Goal: Task Accomplishment & Management: Use online tool/utility

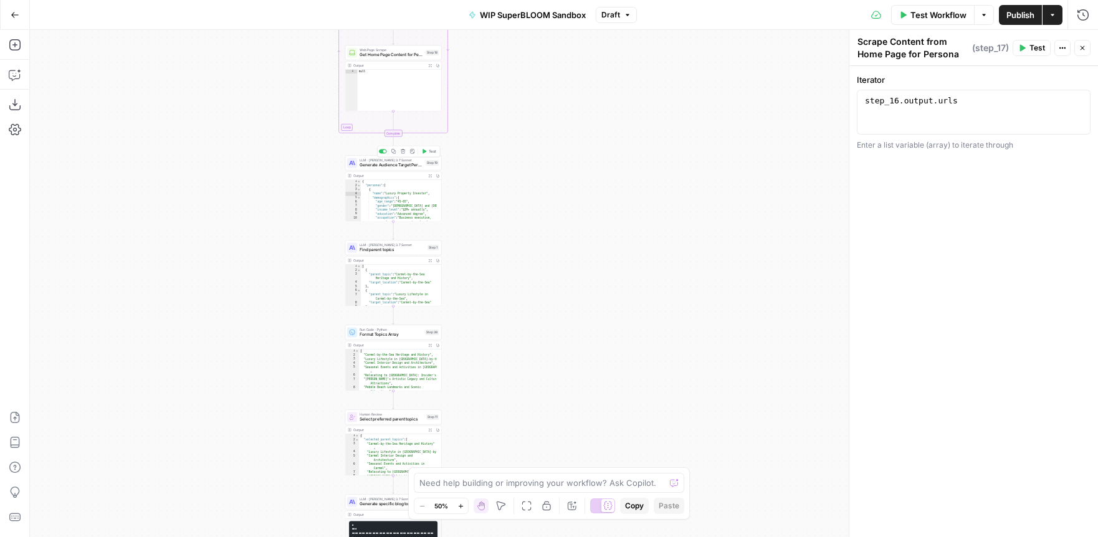
click at [375, 165] on span "Generate Audience Target Personas" at bounding box center [391, 165] width 64 height 6
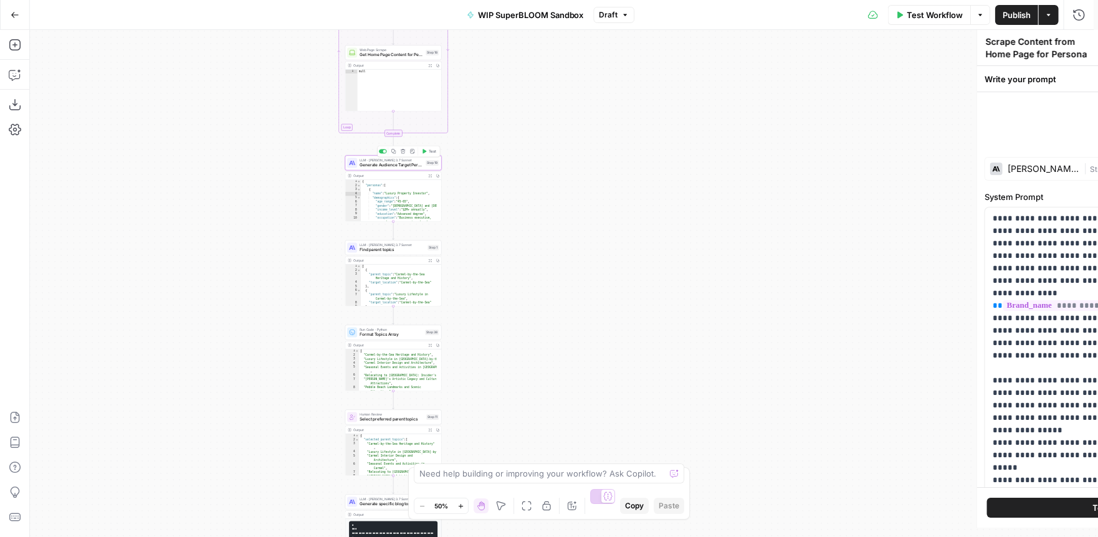
type textarea "Generate Audience Target Personas"
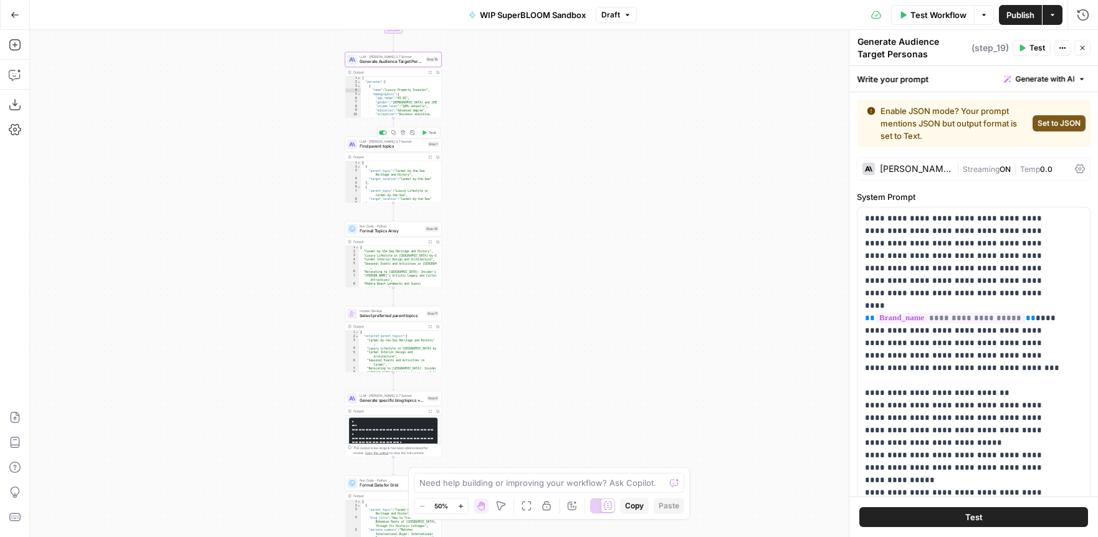
click at [381, 148] on span "Find parent topics" at bounding box center [391, 146] width 65 height 6
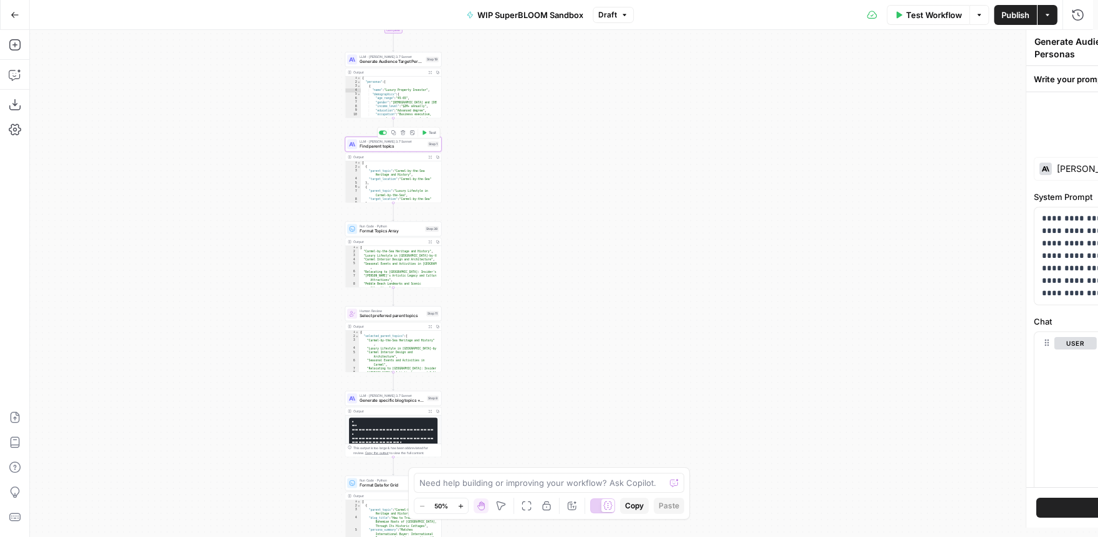
type textarea "Find parent topics"
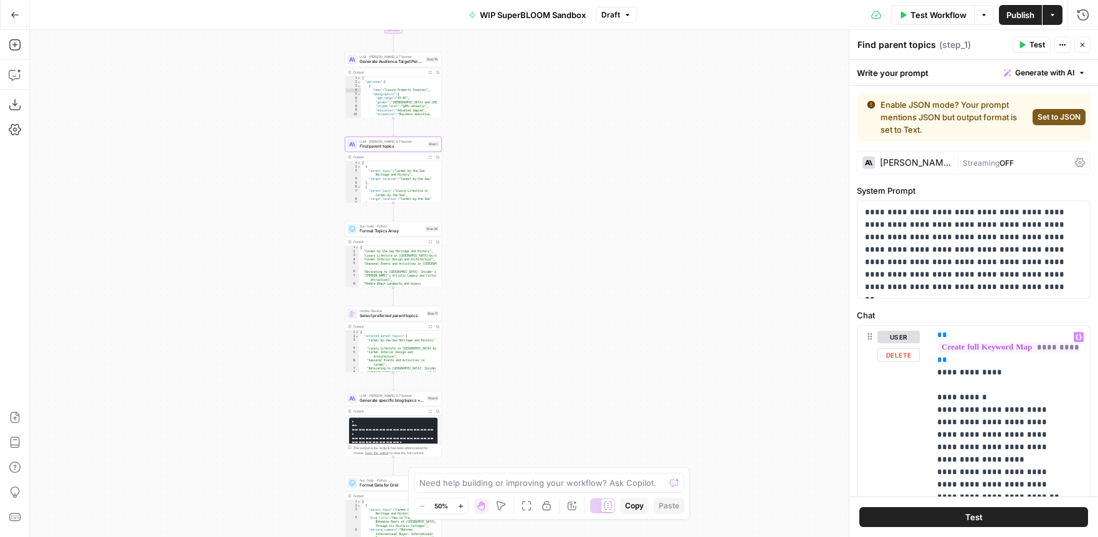
scroll to position [321, 0]
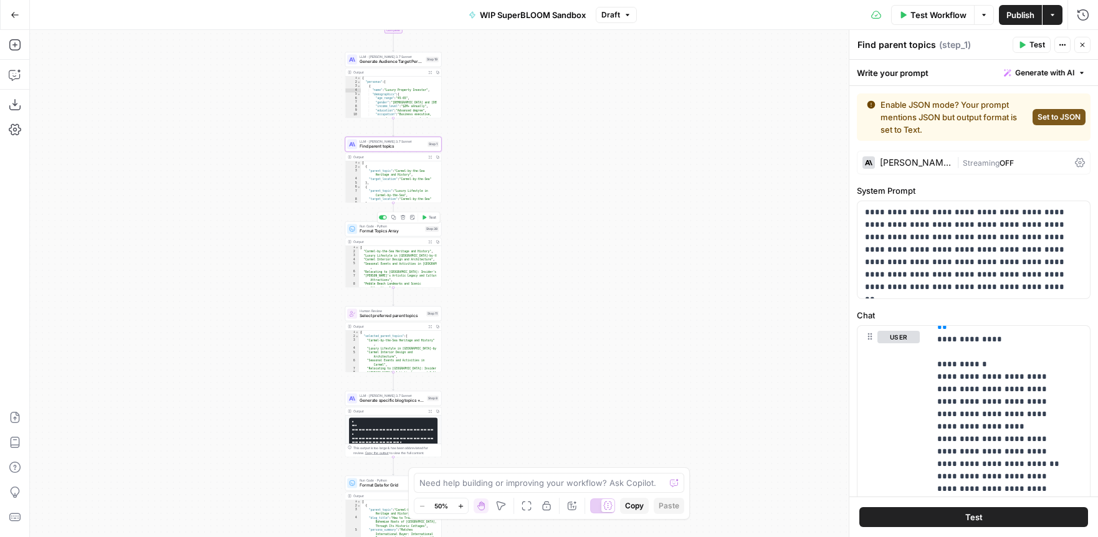
click at [386, 231] on span "Format Topics Array" at bounding box center [390, 231] width 63 height 6
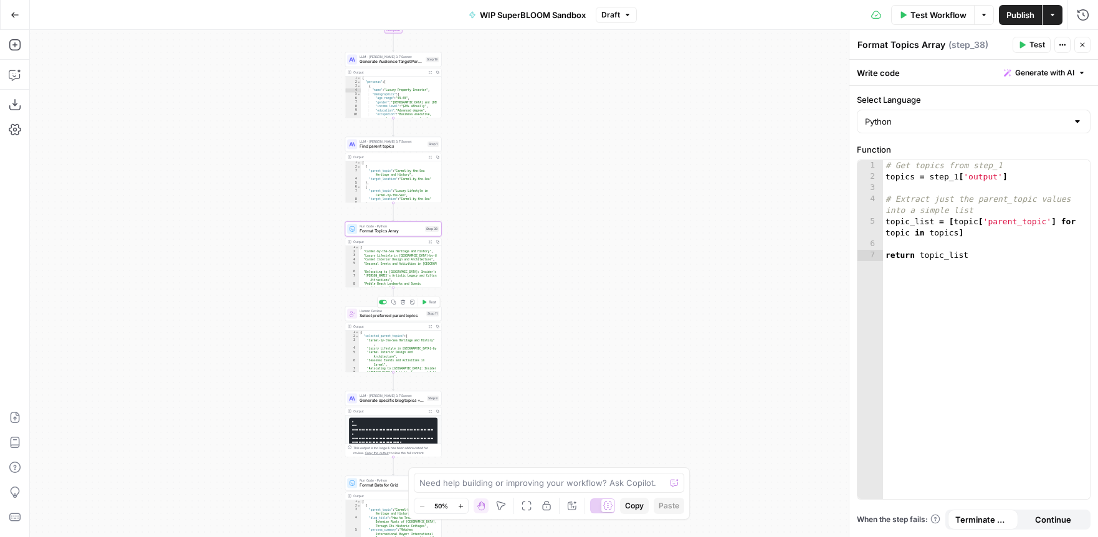
click at [392, 316] on span "Select preferred parent topics" at bounding box center [391, 316] width 64 height 6
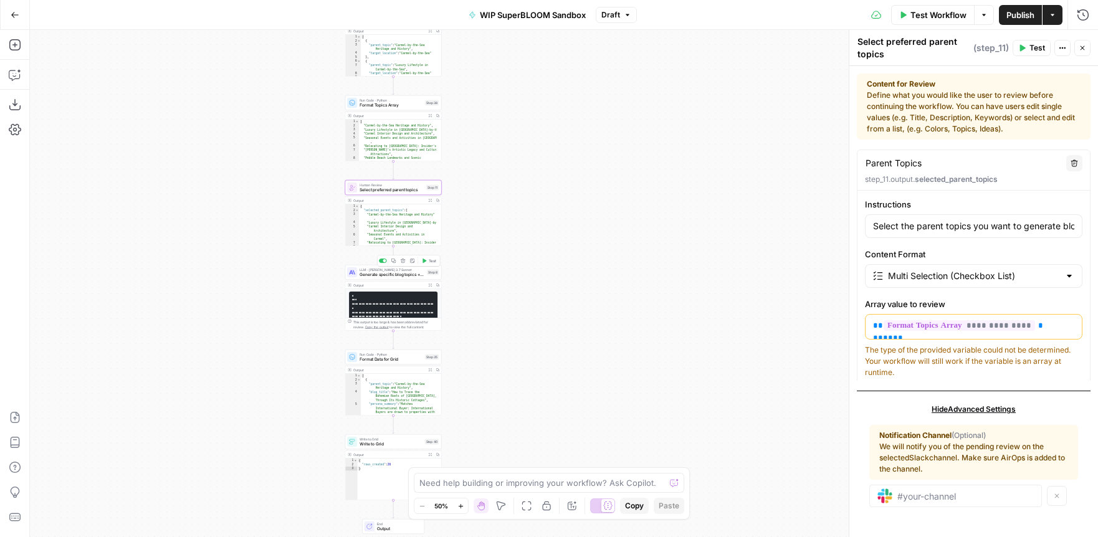
click at [376, 273] on span "Generate specific blog topics + map to persona summary" at bounding box center [391, 275] width 65 height 6
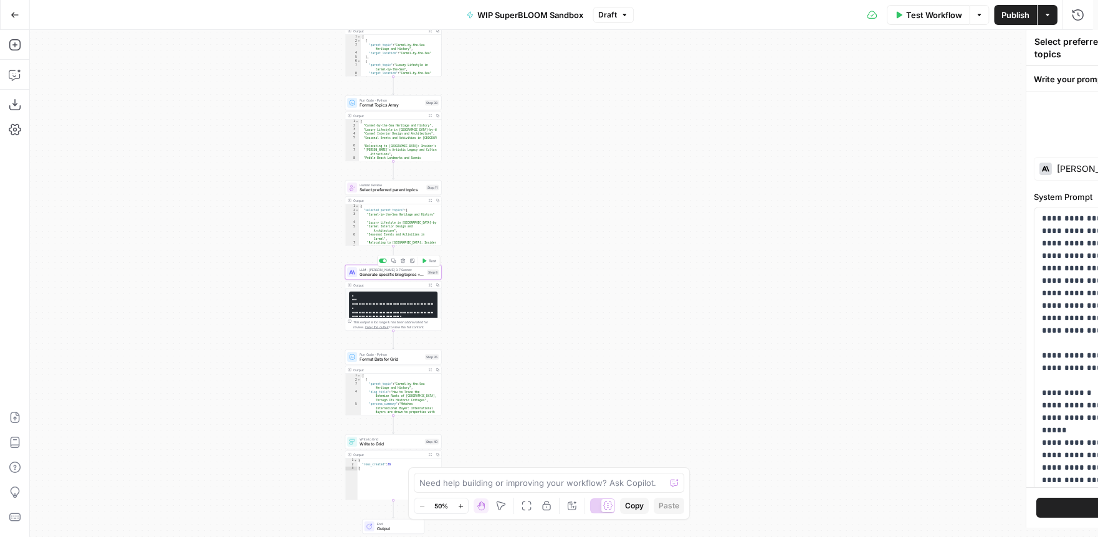
type textarea "Generate specific blog topics + map to persona summary"
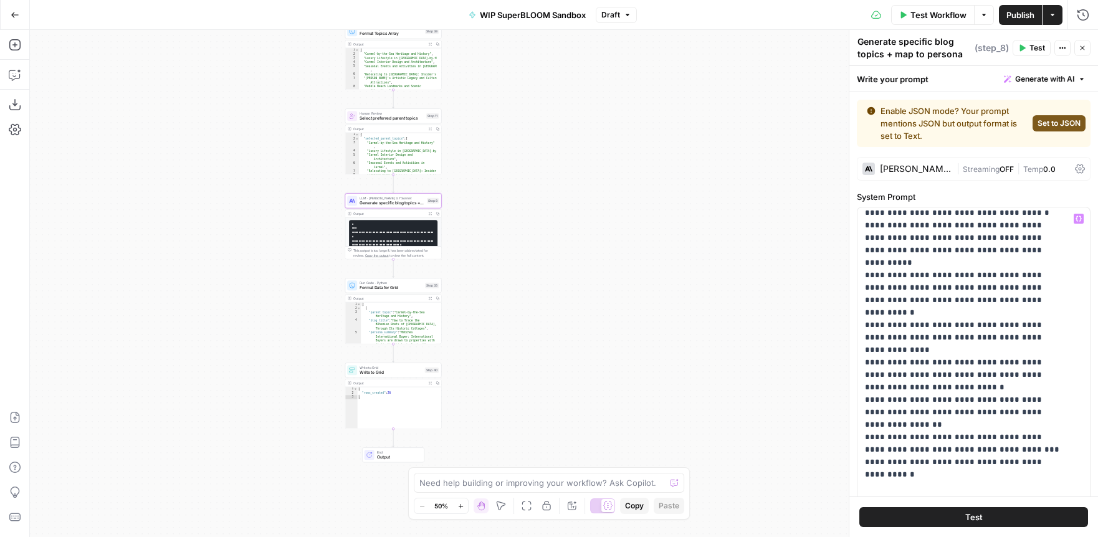
scroll to position [462, 0]
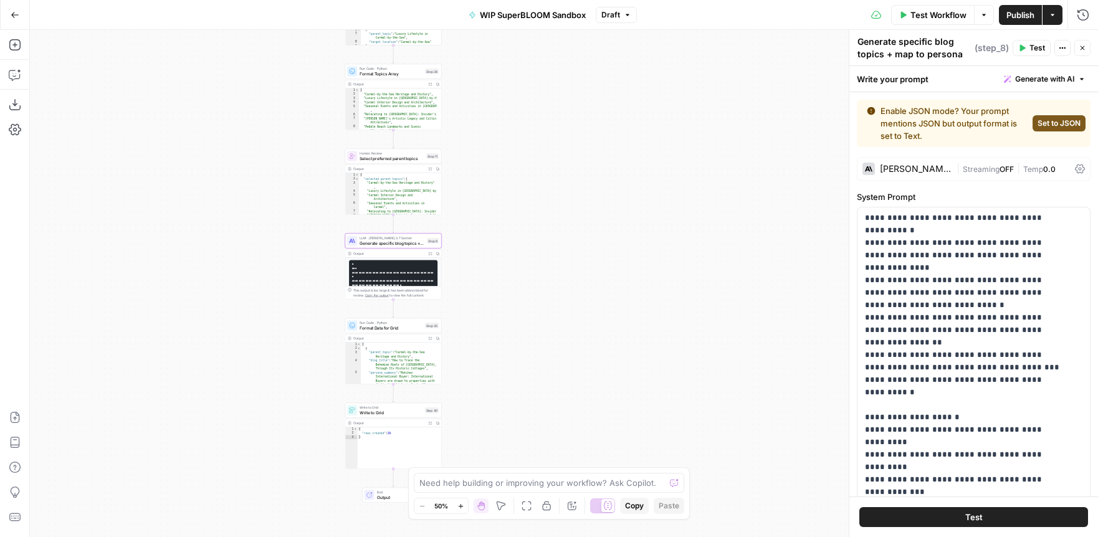
click at [394, 271] on code "**********" at bounding box center [393, 314] width 82 height 103
click at [365, 295] on span "Copy the output" at bounding box center [377, 295] width 24 height 4
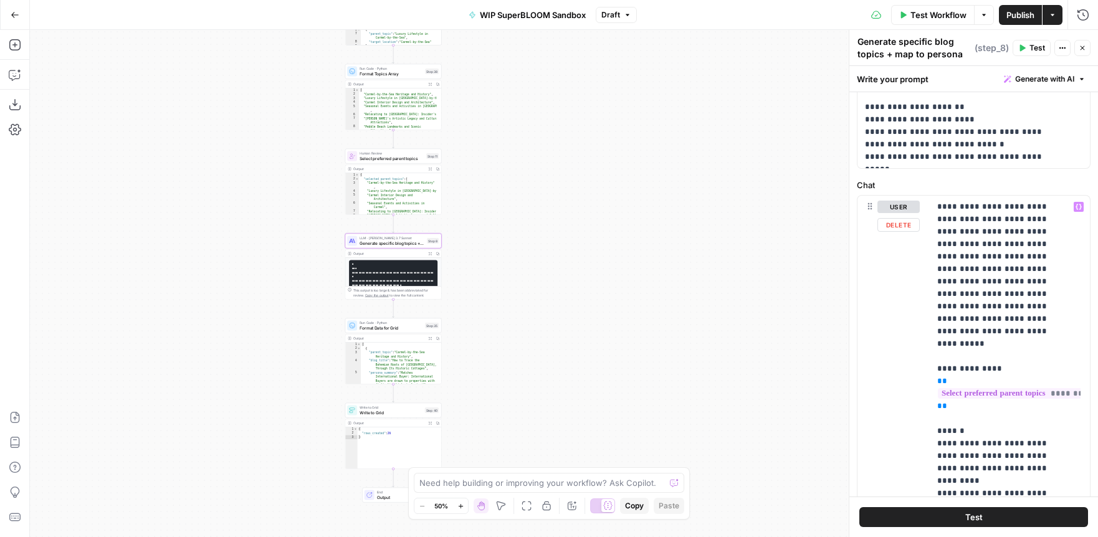
scroll to position [0, 0]
type textarea "**********"
click at [387, 112] on div "[ "Carmel-by-the-Sea Heritage and History" , "Luxury Lifestyle in Carmel-by-the…" at bounding box center [398, 113] width 78 height 50
click at [438, 84] on icon "button" at bounding box center [437, 84] width 4 height 4
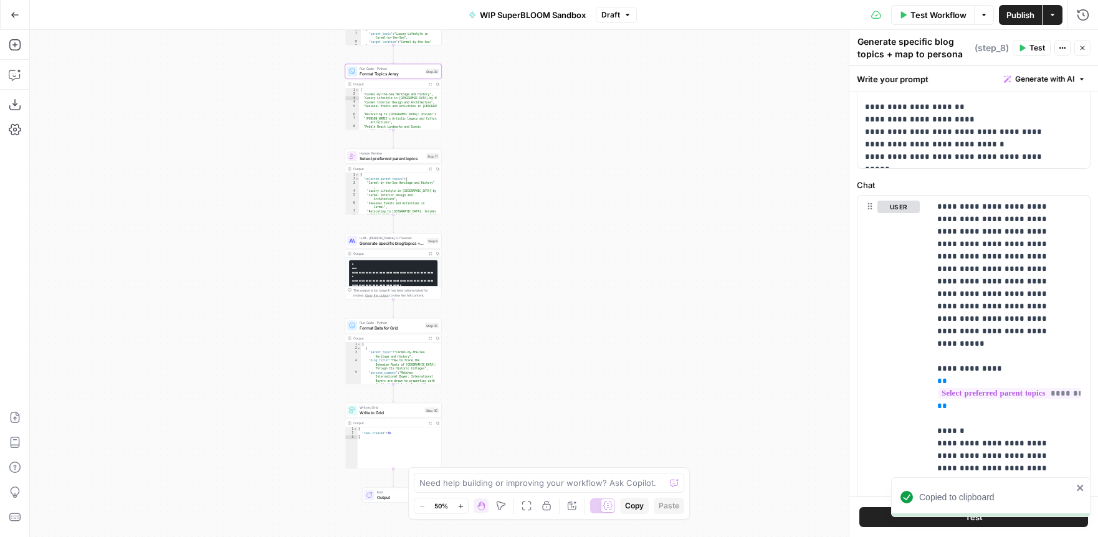
click at [437, 168] on icon "button" at bounding box center [437, 169] width 4 height 4
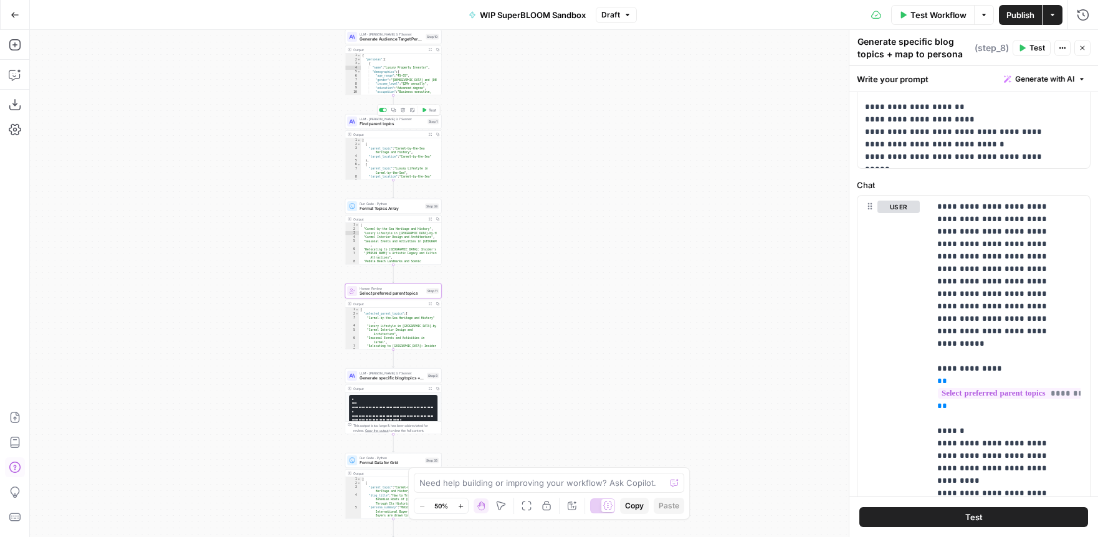
click at [399, 125] on span "Find parent topics" at bounding box center [391, 124] width 65 height 6
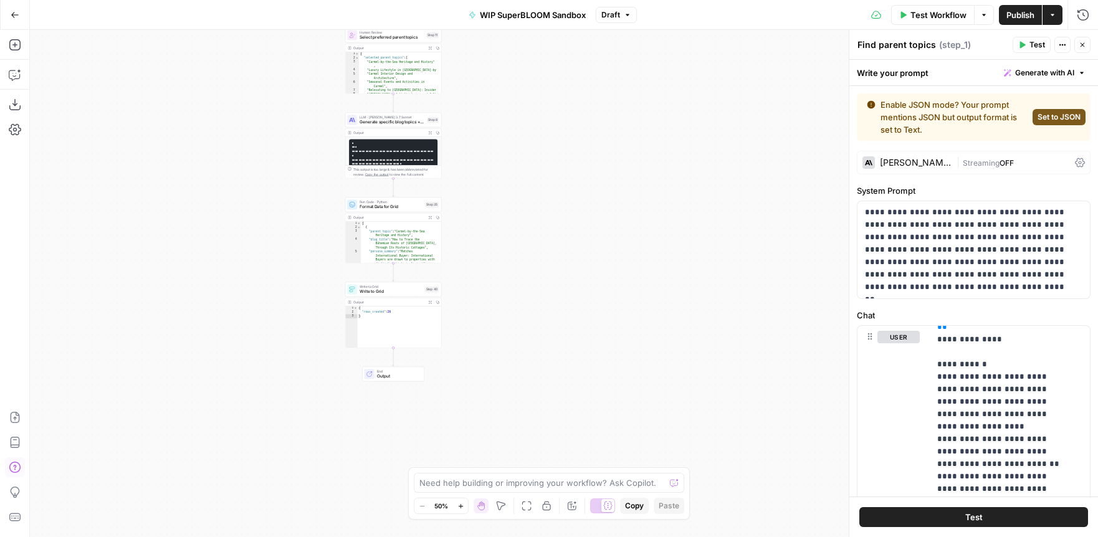
click at [438, 218] on icon "button" at bounding box center [437, 218] width 4 height 4
click at [370, 205] on span "Format Data for Grid" at bounding box center [390, 207] width 63 height 6
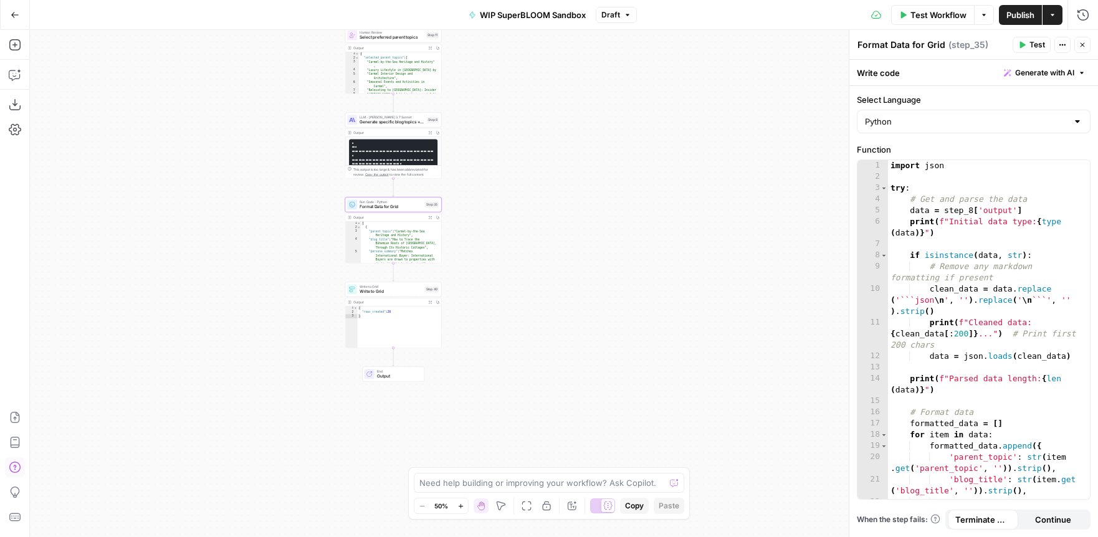
type textarea "**********"
click at [400, 246] on div "[ { "parent_topic" : "Carmel-by-the-Sea Heritage and History" , "blog_title" : …" at bounding box center [399, 268] width 76 height 95
click at [376, 292] on span "Write to Grid" at bounding box center [390, 291] width 63 height 6
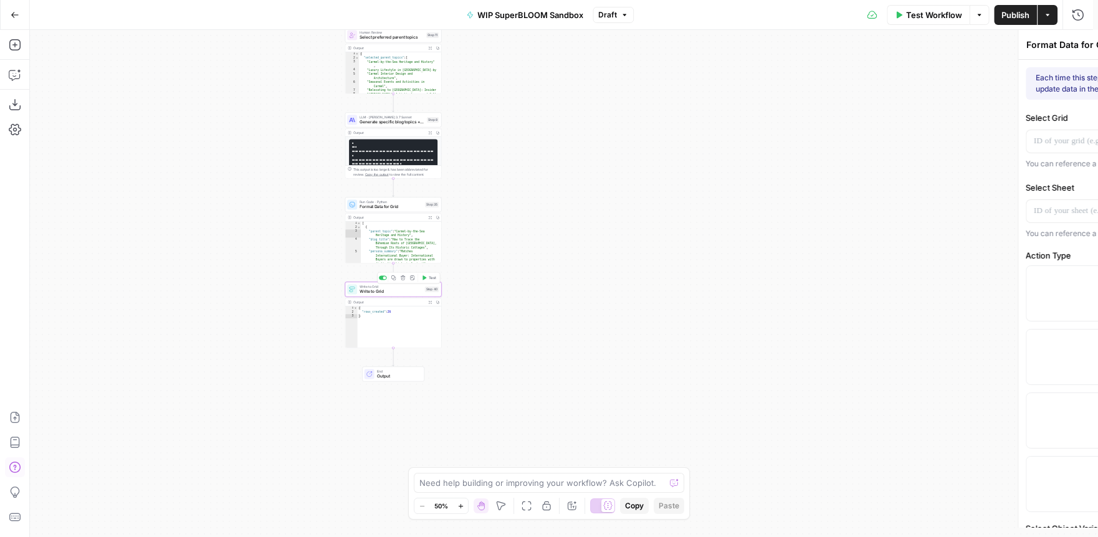
type textarea "Write to Grid"
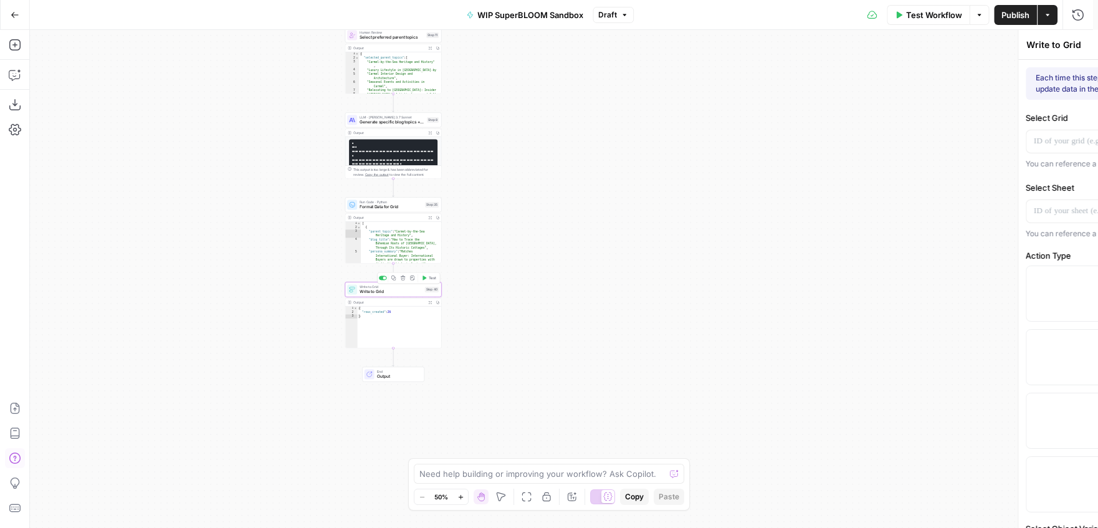
type input "Parent Topic"
type input "Blog Title"
type input "Persona Summary"
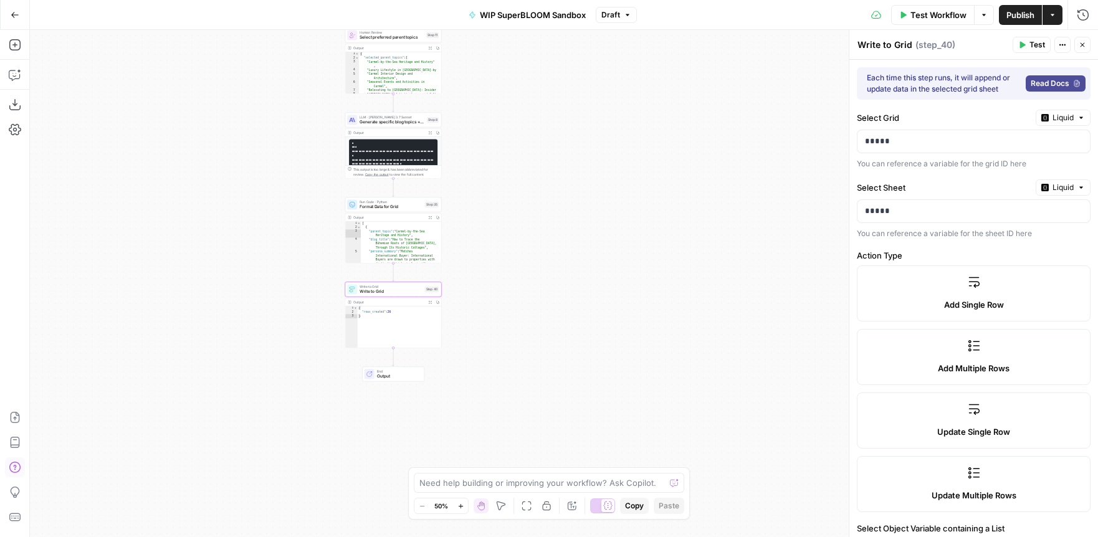
click at [586, 280] on div "Workflow Set Inputs Inputs Run Code · Python Filter Content URLs Step 37 Output…" at bounding box center [564, 283] width 1068 height 507
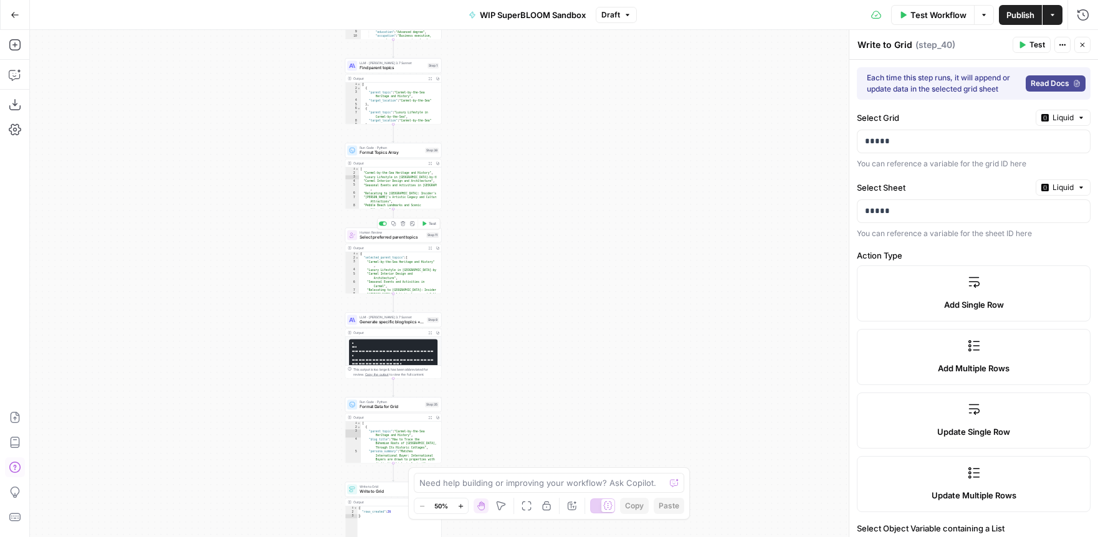
click at [374, 239] on span "Select preferred parent topics" at bounding box center [391, 237] width 64 height 6
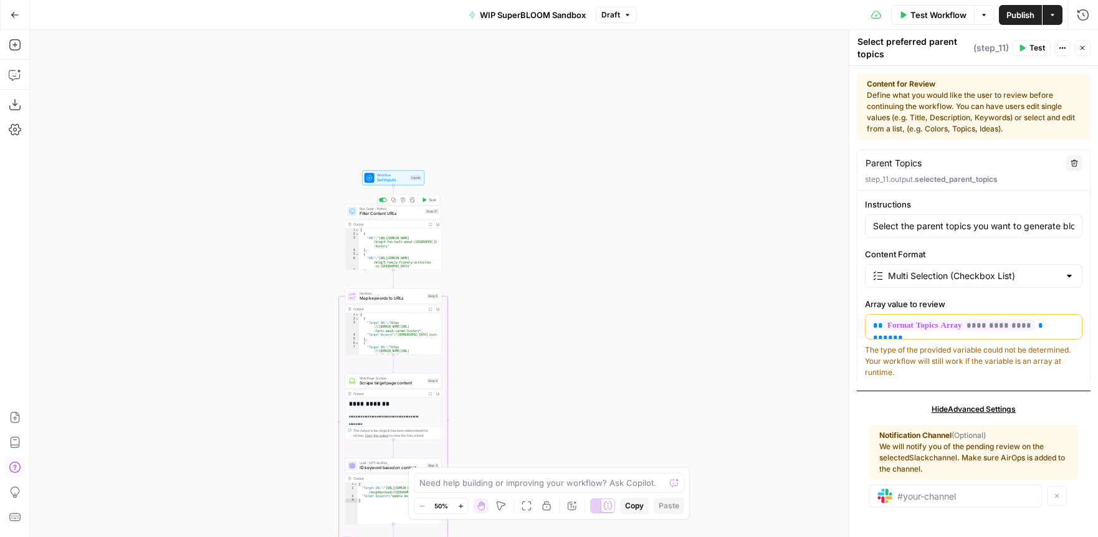
click at [374, 213] on span "Filter Content URLs" at bounding box center [390, 214] width 63 height 6
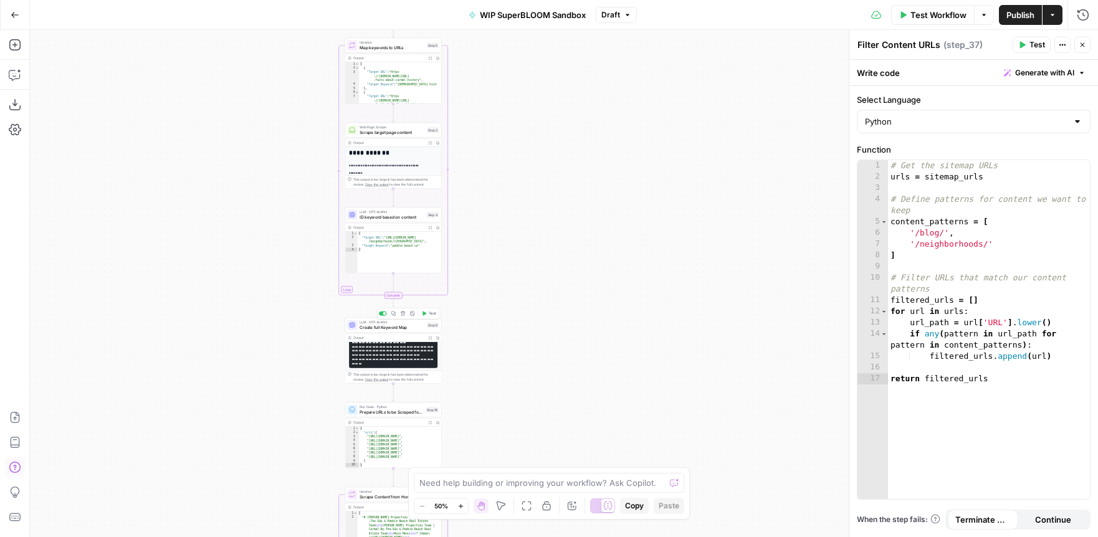
scroll to position [212, 0]
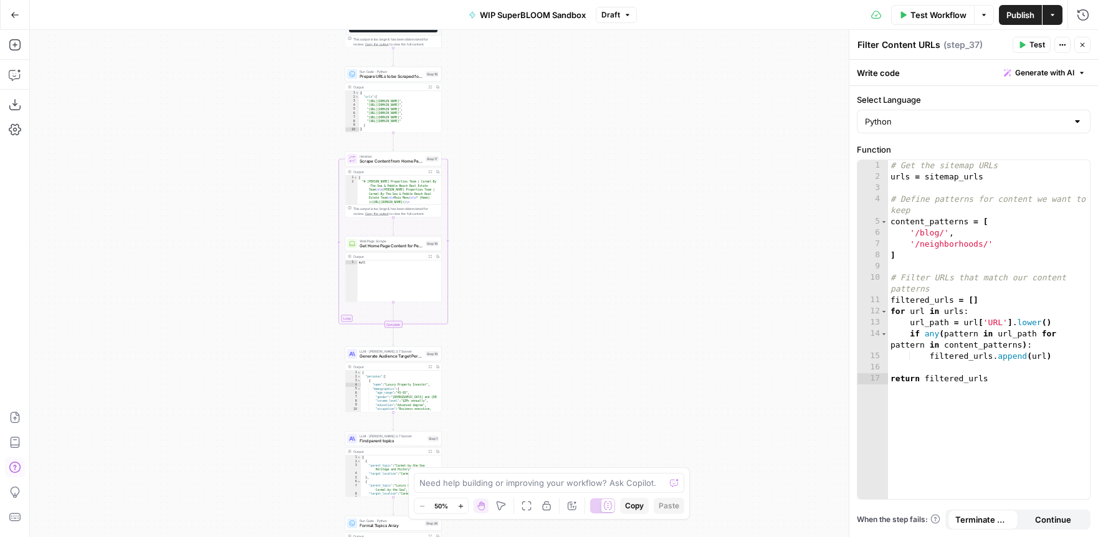
click at [374, 354] on span "Generate Audience Target Personas" at bounding box center [391, 356] width 64 height 6
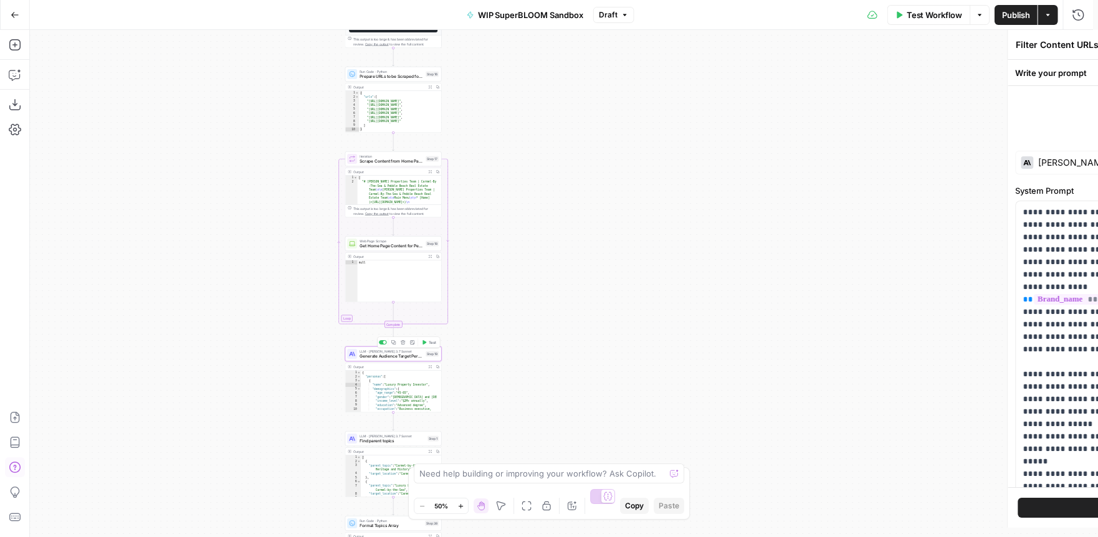
type textarea "Generate Audience Target Personas"
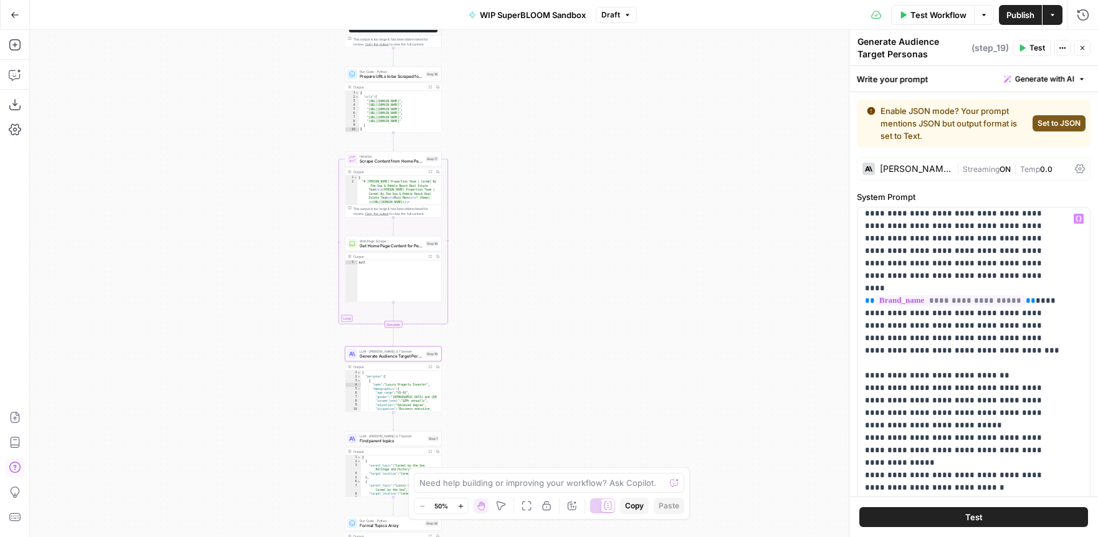
scroll to position [0, 0]
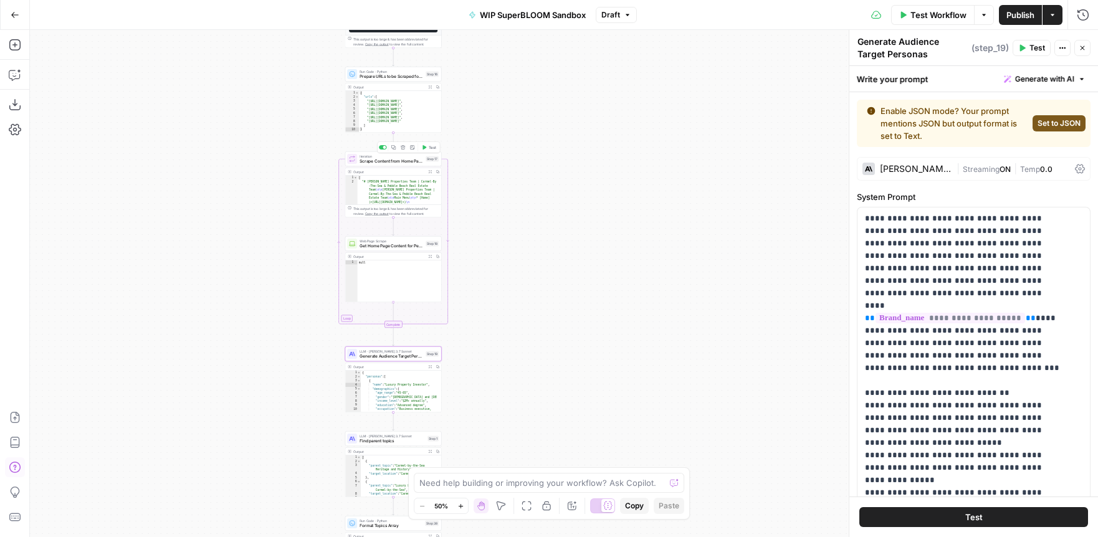
click at [386, 159] on span "Scrape Content from Home Page for Persona Building" at bounding box center [391, 161] width 64 height 6
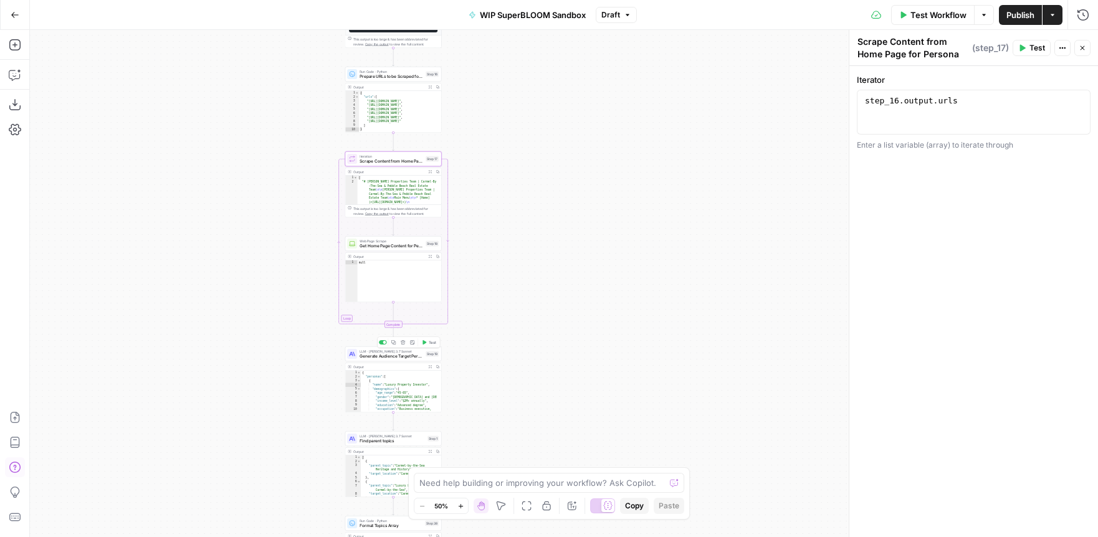
click at [371, 354] on span "Generate Audience Target Personas" at bounding box center [391, 356] width 64 height 6
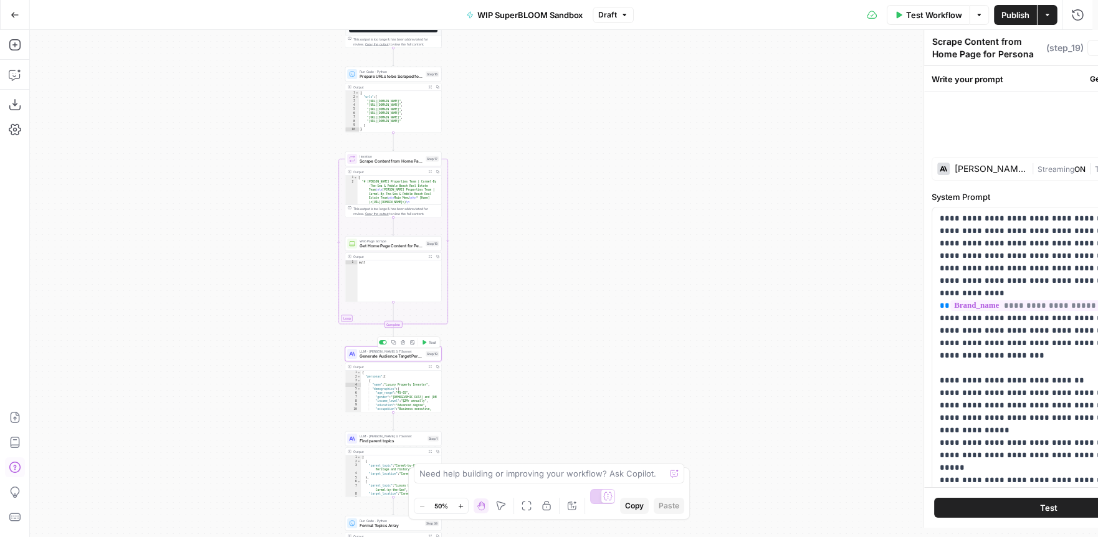
type textarea "Generate Audience Target Personas"
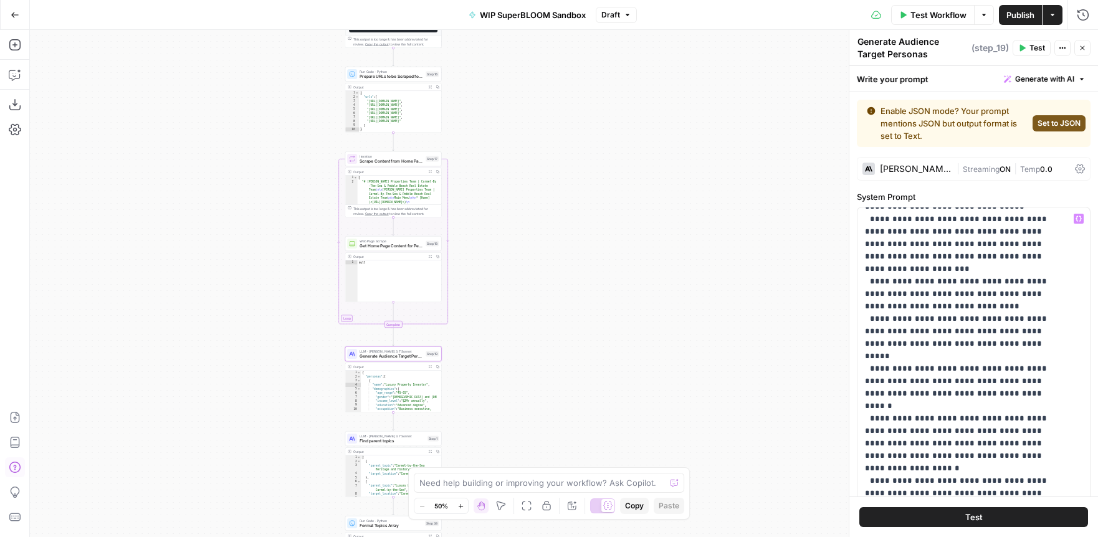
scroll to position [873, 0]
click at [371, 247] on span "Get Home Page Content for Persona Building" at bounding box center [391, 246] width 64 height 6
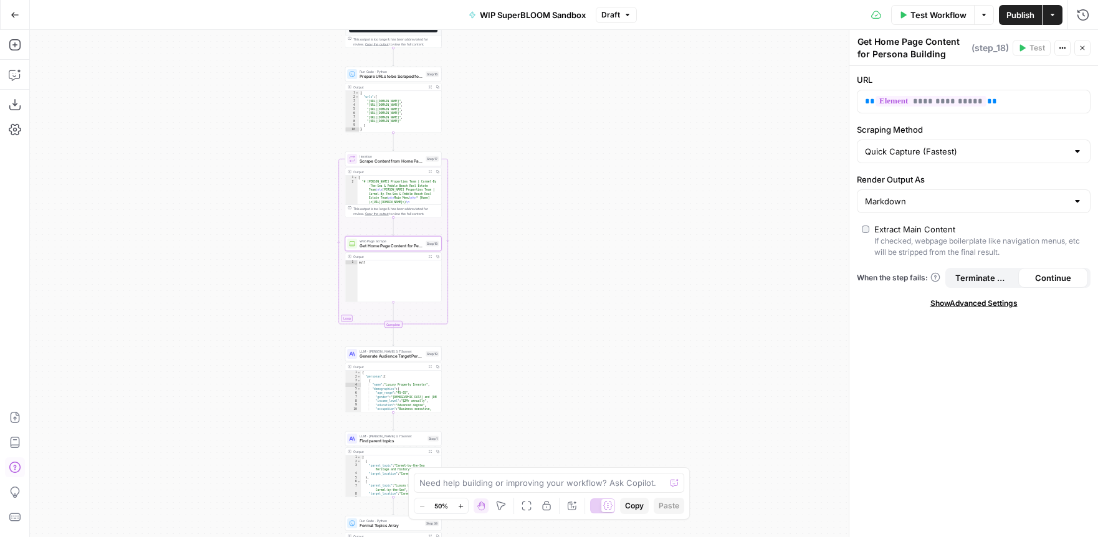
click at [382, 163] on span "Scrape Content from Home Page for Persona Building" at bounding box center [391, 161] width 64 height 6
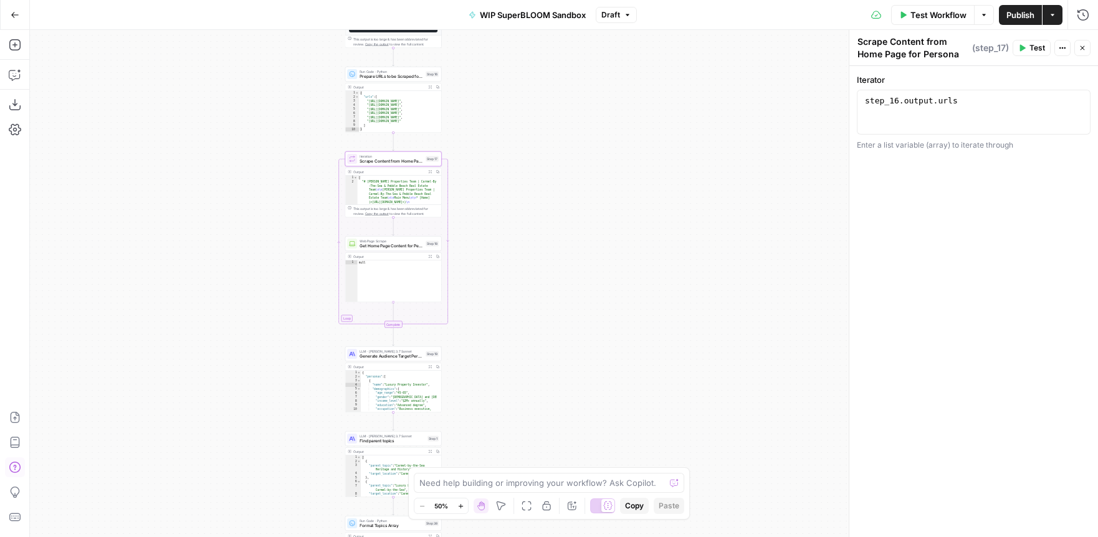
click at [438, 171] on icon "button" at bounding box center [437, 171] width 3 height 3
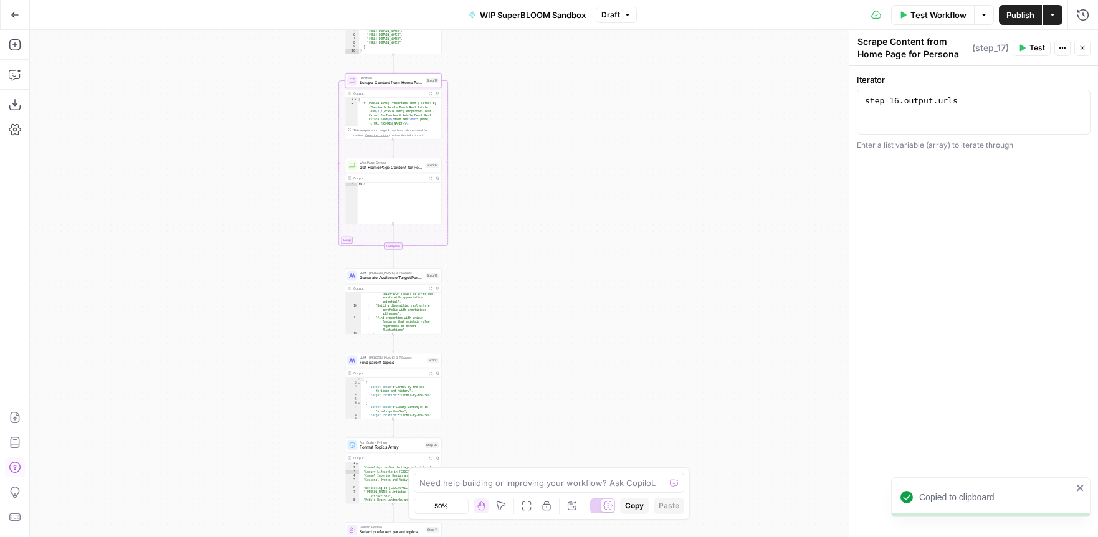
scroll to position [153, 0]
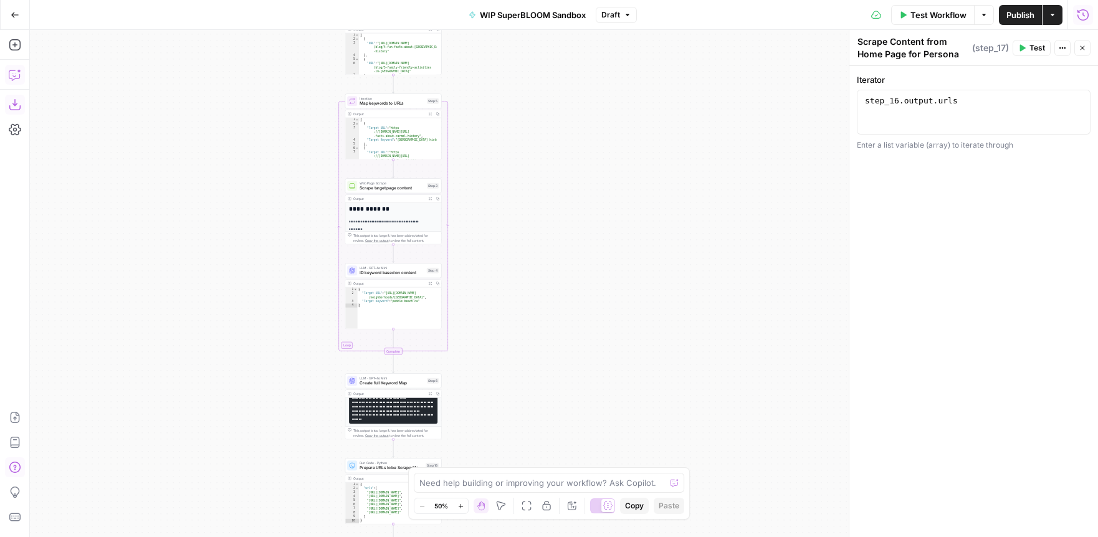
click at [1080, 17] on icon "button" at bounding box center [1082, 15] width 12 height 12
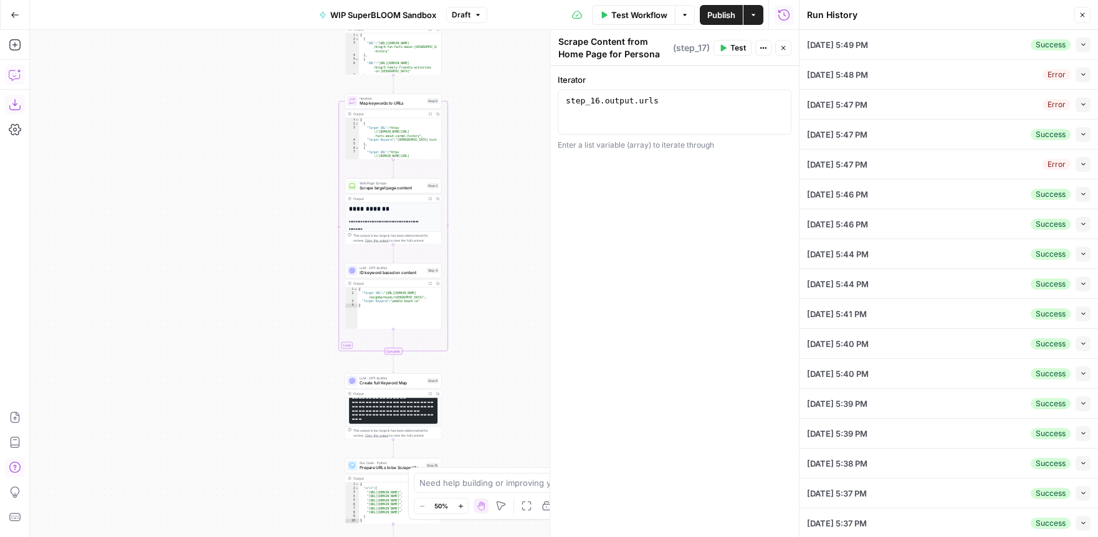
click at [1080, 44] on icon "button" at bounding box center [1083, 44] width 7 height 7
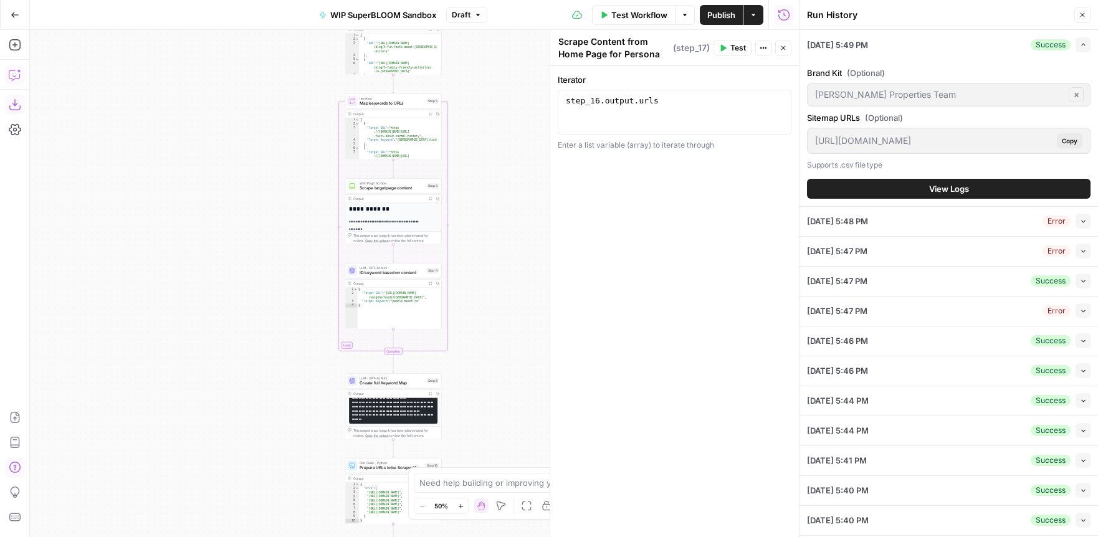
click at [975, 190] on button "View Logs" at bounding box center [948, 189] width 283 height 20
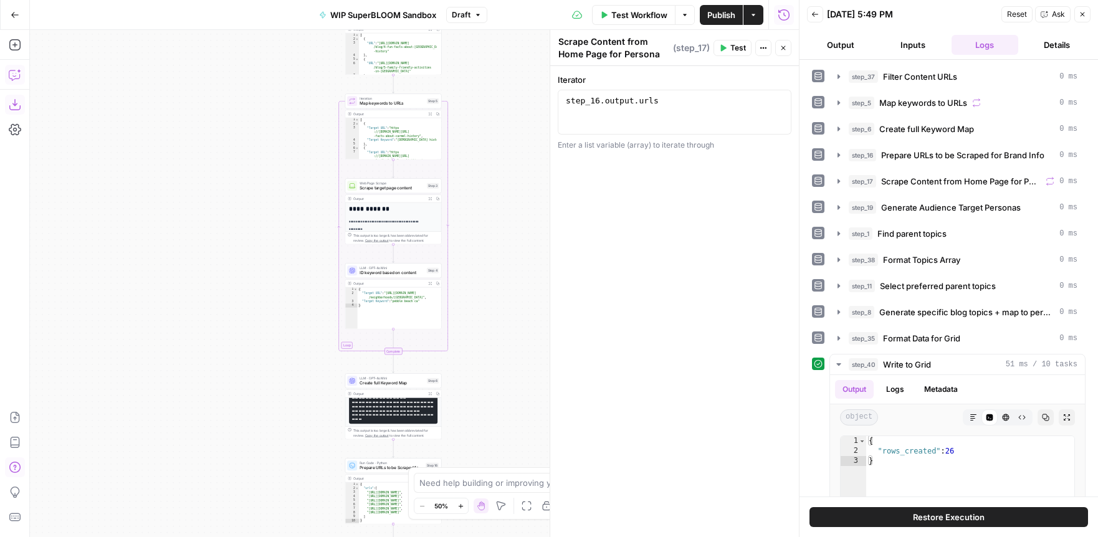
click at [912, 45] on button "Inputs" at bounding box center [912, 45] width 67 height 20
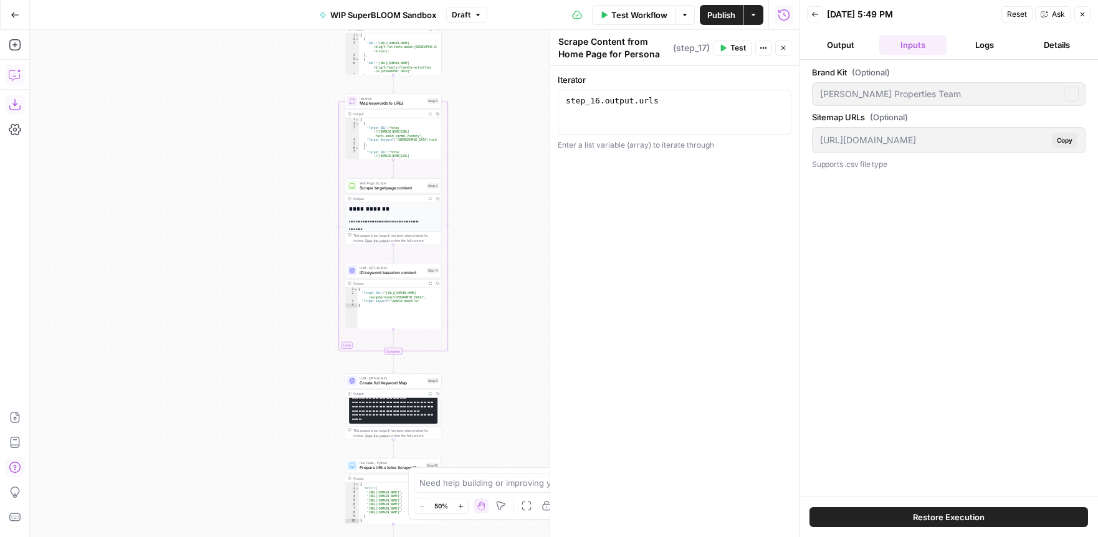
click at [850, 42] on button "Output" at bounding box center [840, 45] width 67 height 20
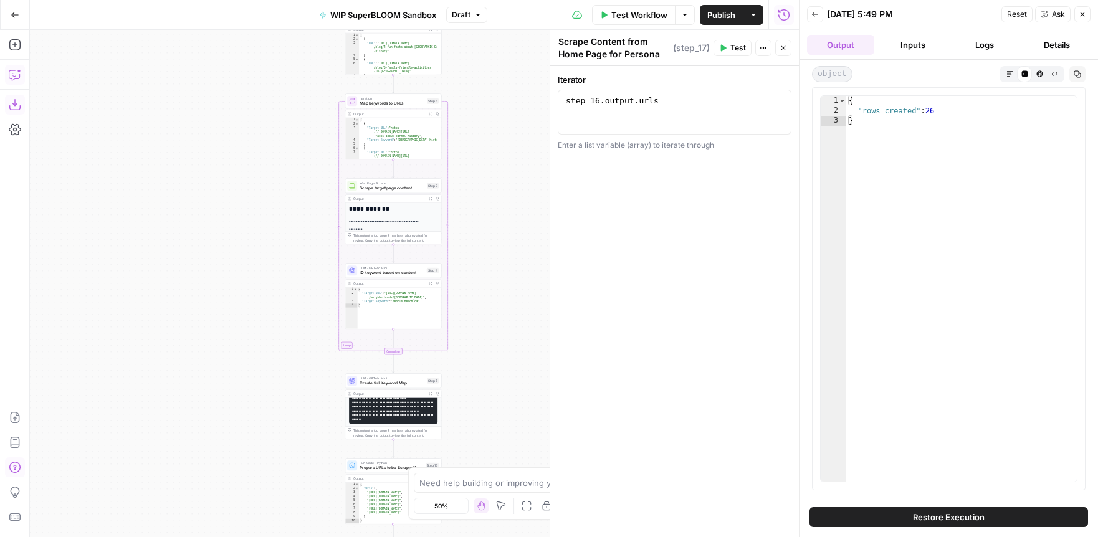
click at [815, 17] on icon "button" at bounding box center [814, 14] width 7 height 7
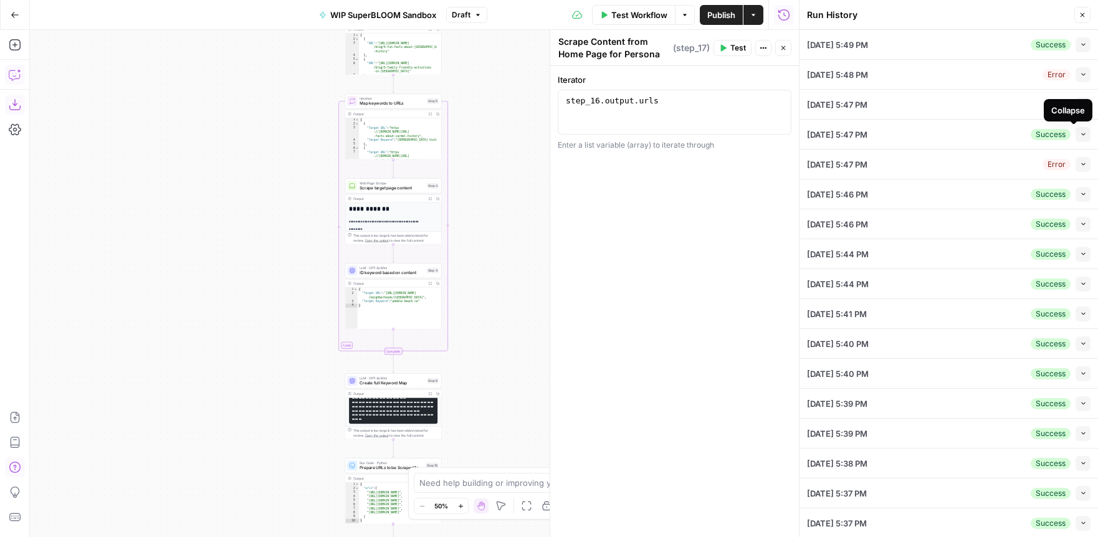
click at [1080, 134] on icon "button" at bounding box center [1083, 134] width 7 height 7
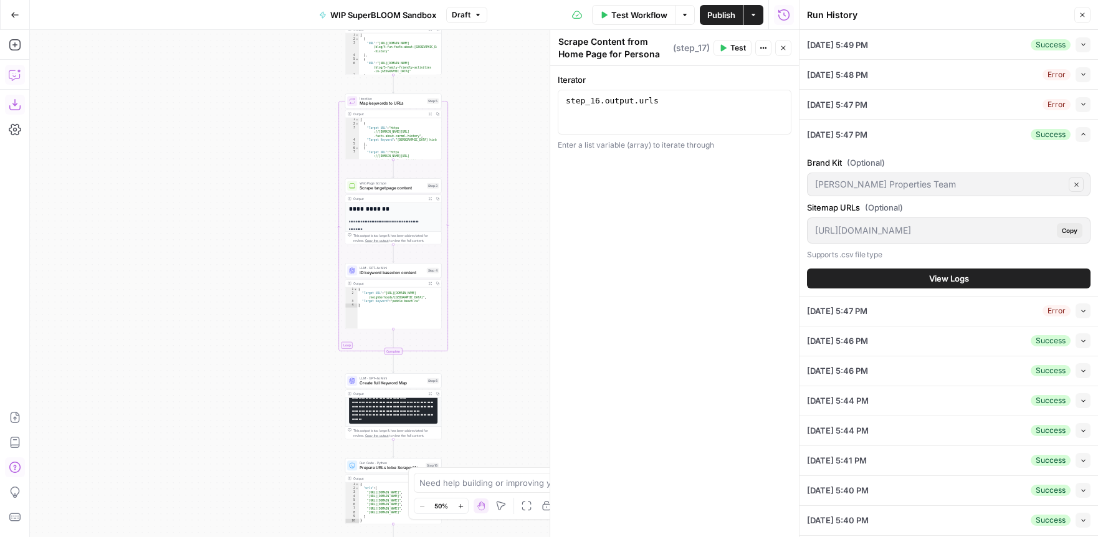
click at [934, 274] on span "View Logs" at bounding box center [949, 278] width 40 height 12
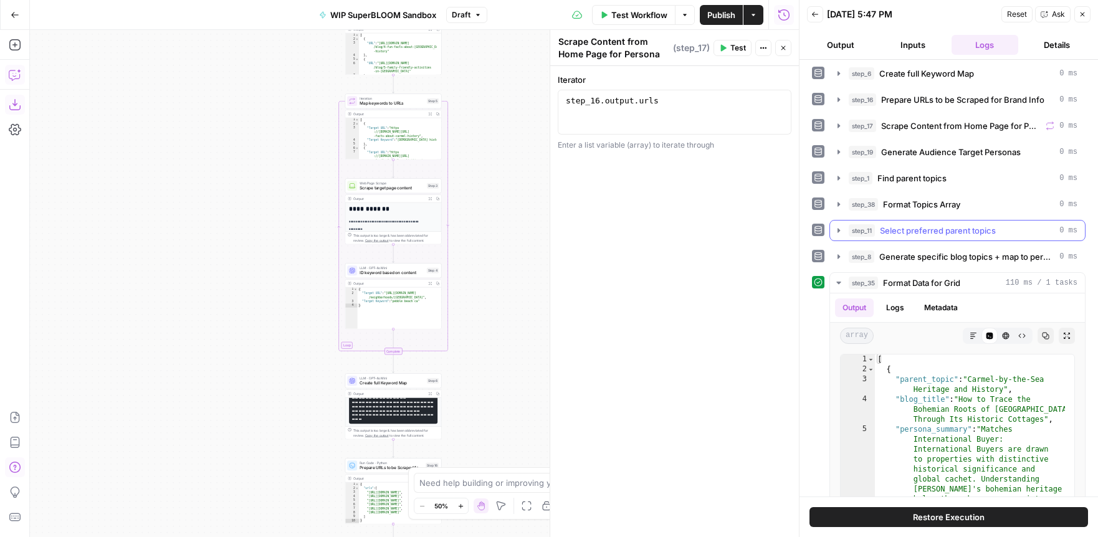
scroll to position [120, 0]
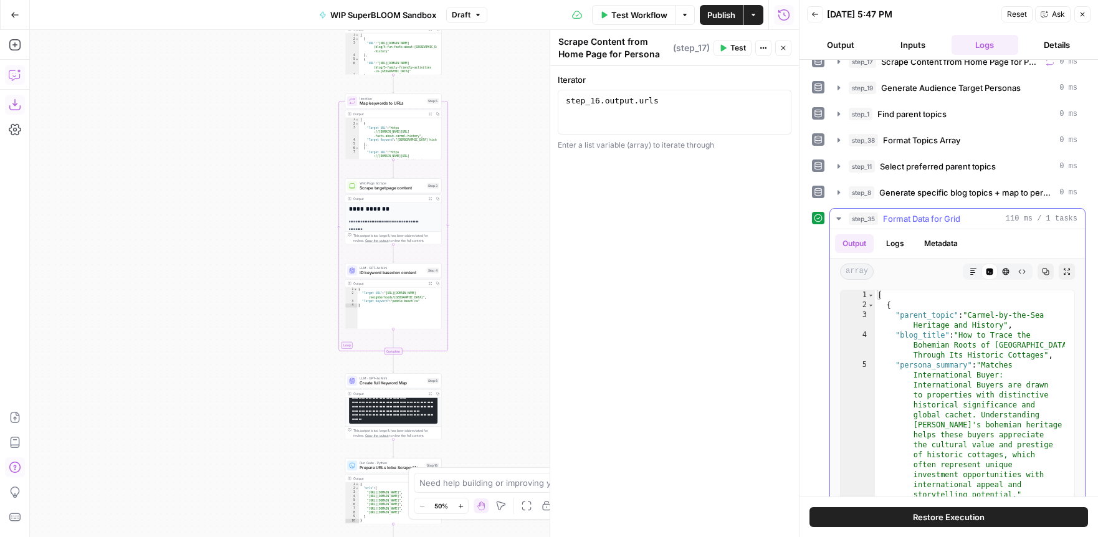
click at [903, 246] on button "Logs" at bounding box center [894, 243] width 33 height 19
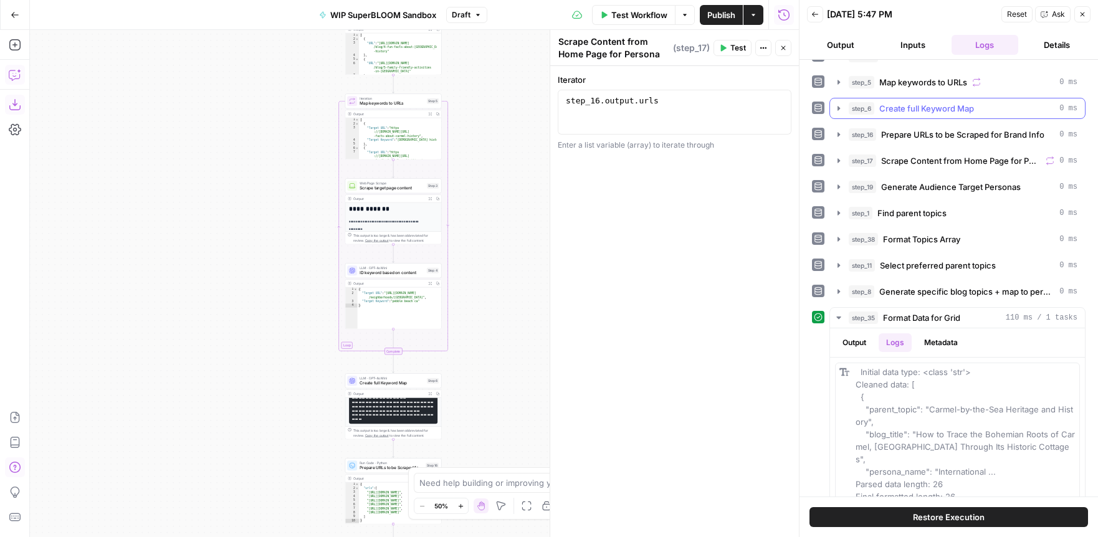
scroll to position [0, 0]
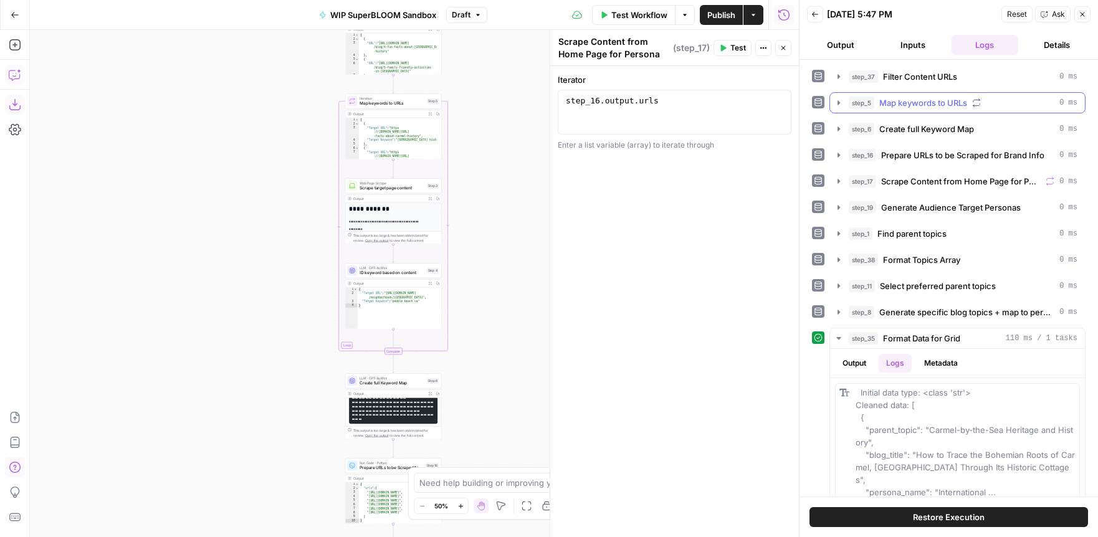
click at [838, 102] on icon "button" at bounding box center [838, 102] width 2 height 4
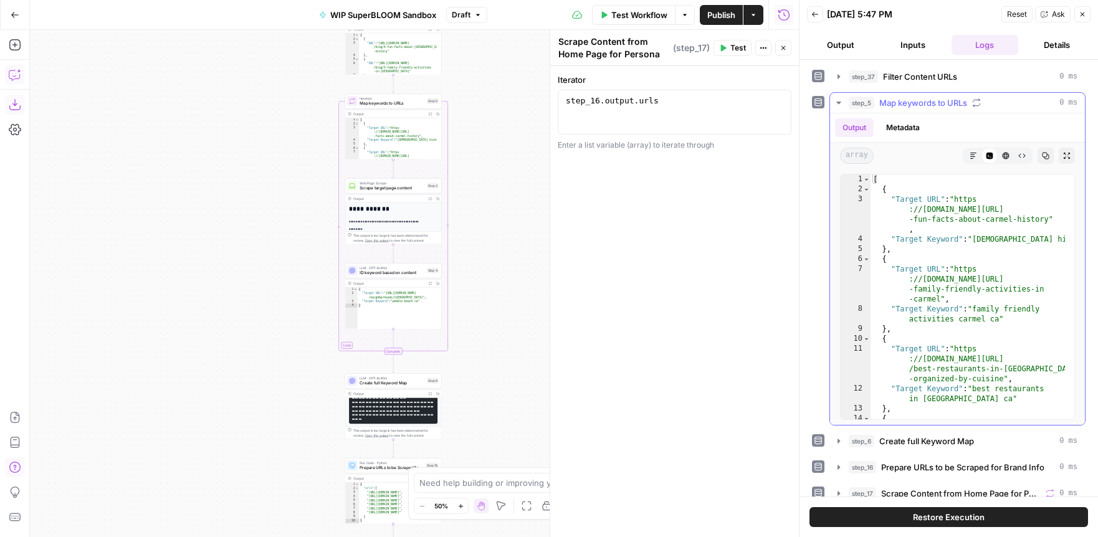
click at [838, 102] on icon "button" at bounding box center [838, 103] width 4 height 2
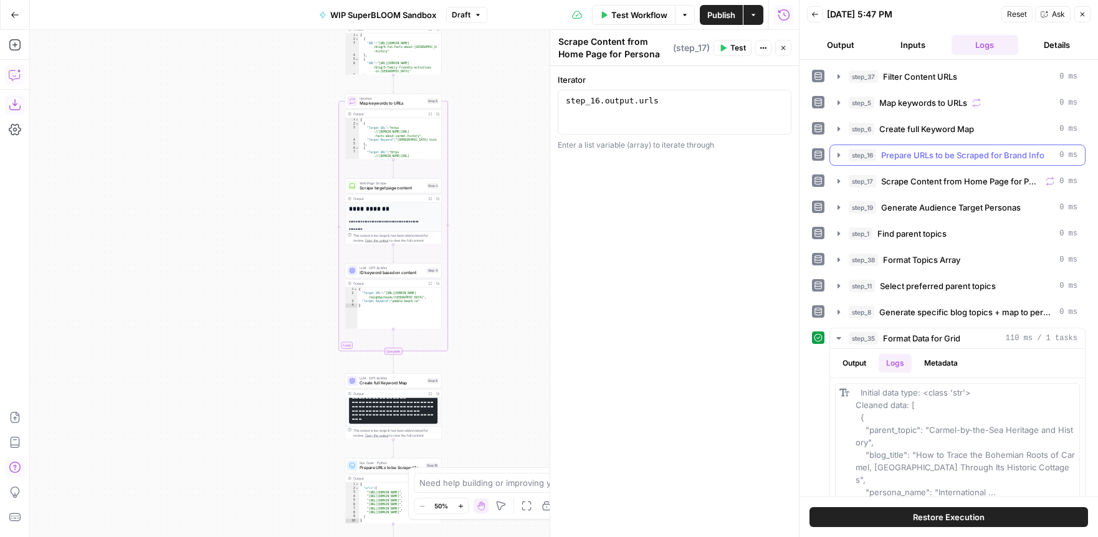
click at [837, 156] on icon "button" at bounding box center [838, 155] width 2 height 4
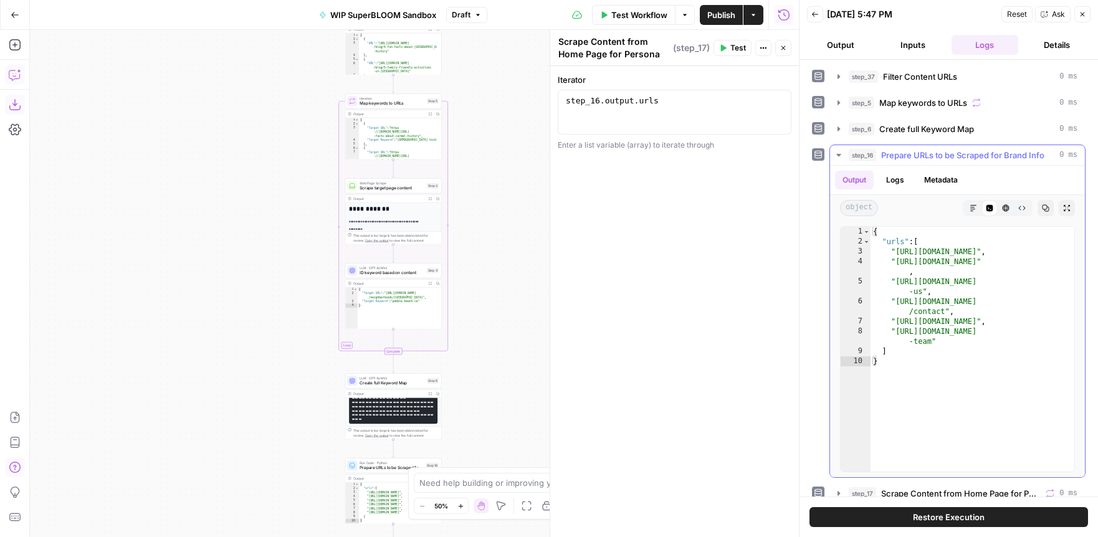
click at [837, 156] on icon "button" at bounding box center [838, 155] width 10 height 10
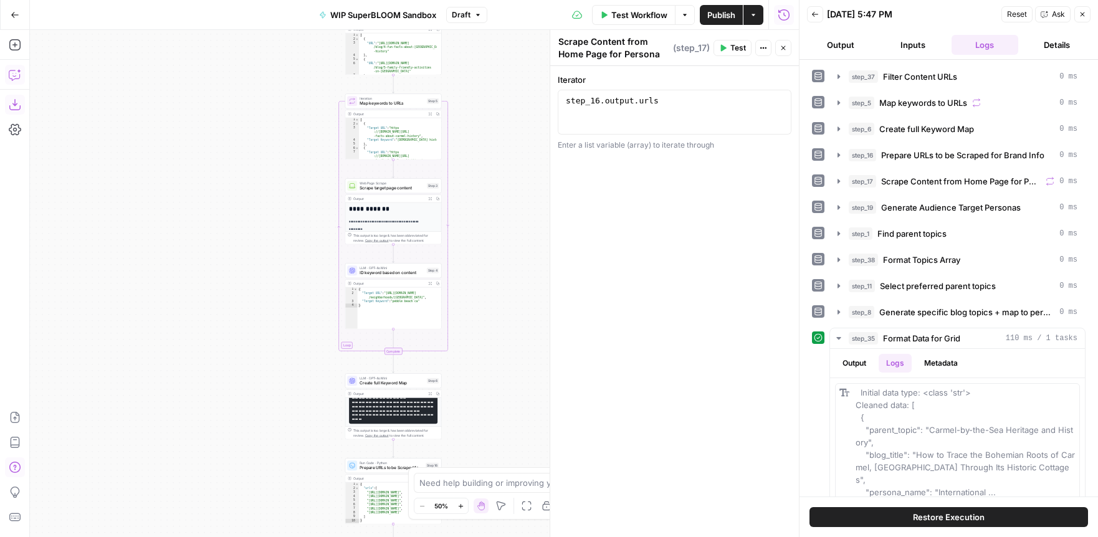
click at [818, 17] on icon "button" at bounding box center [814, 14] width 7 height 7
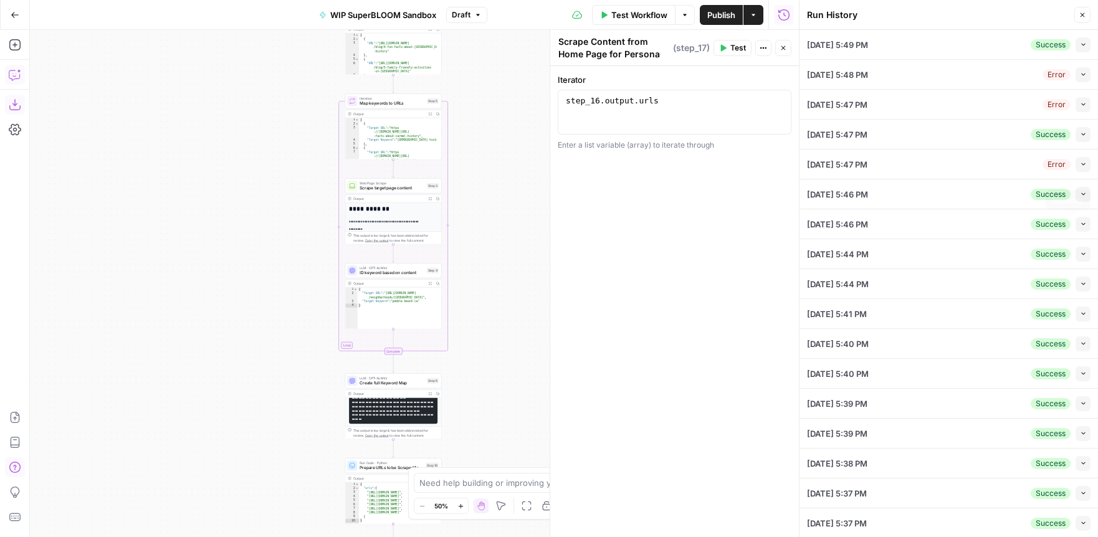
click at [1080, 224] on icon "button" at bounding box center [1083, 224] width 7 height 7
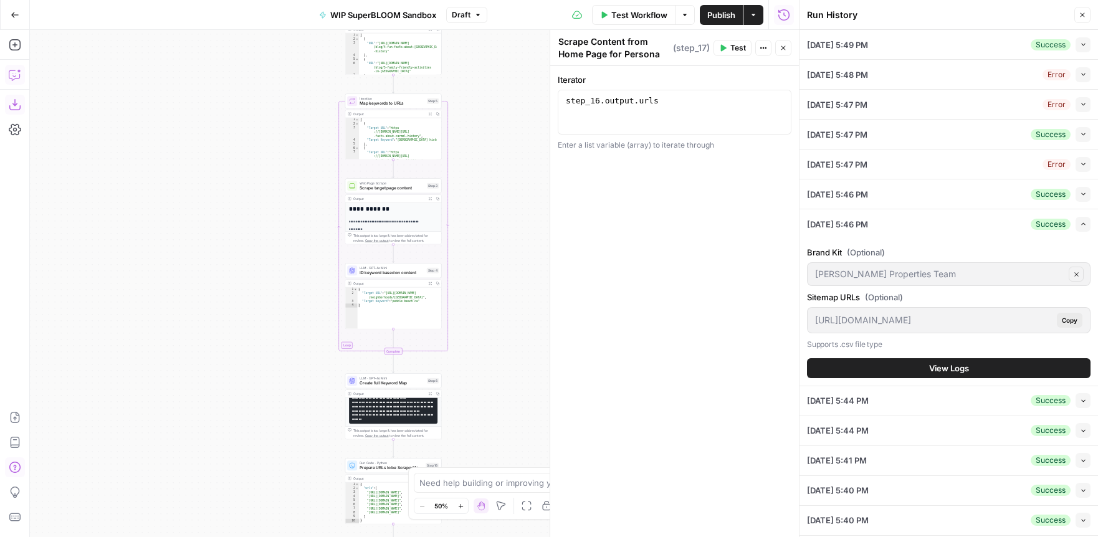
click at [901, 371] on button "View Logs" at bounding box center [948, 368] width 283 height 20
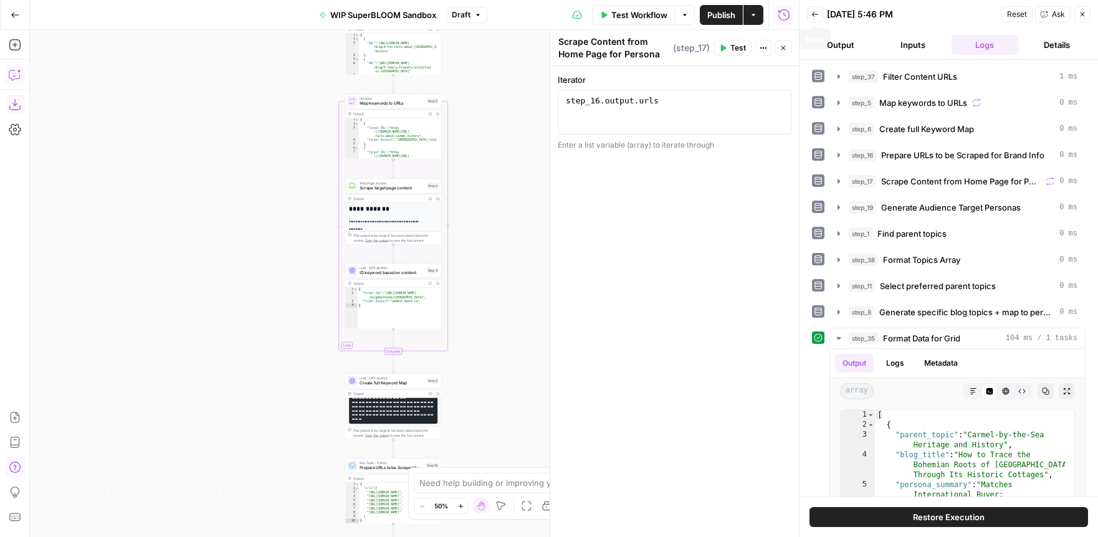
click at [818, 16] on icon "button" at bounding box center [814, 14] width 7 height 7
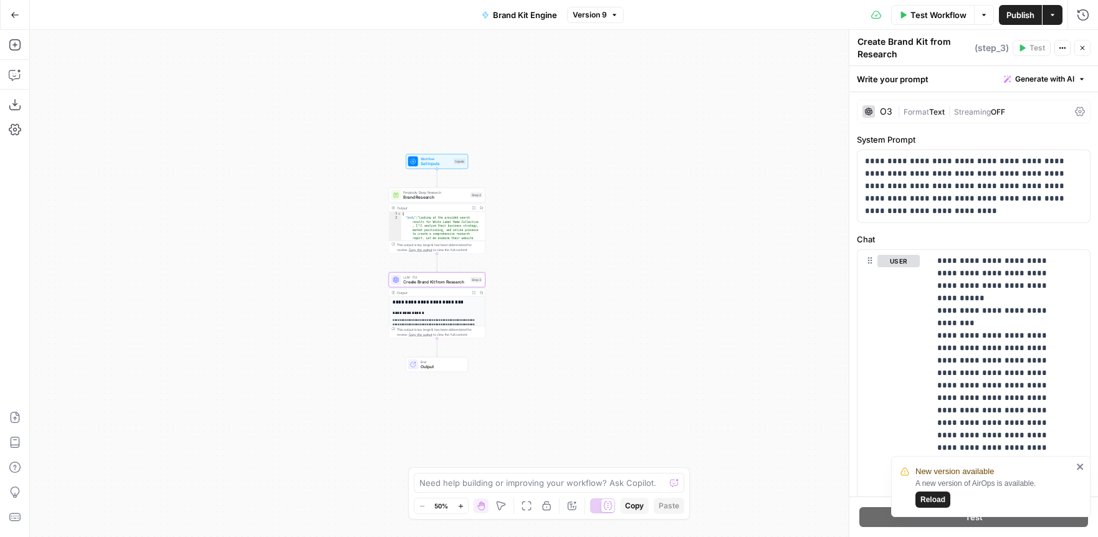
scroll to position [11, 0]
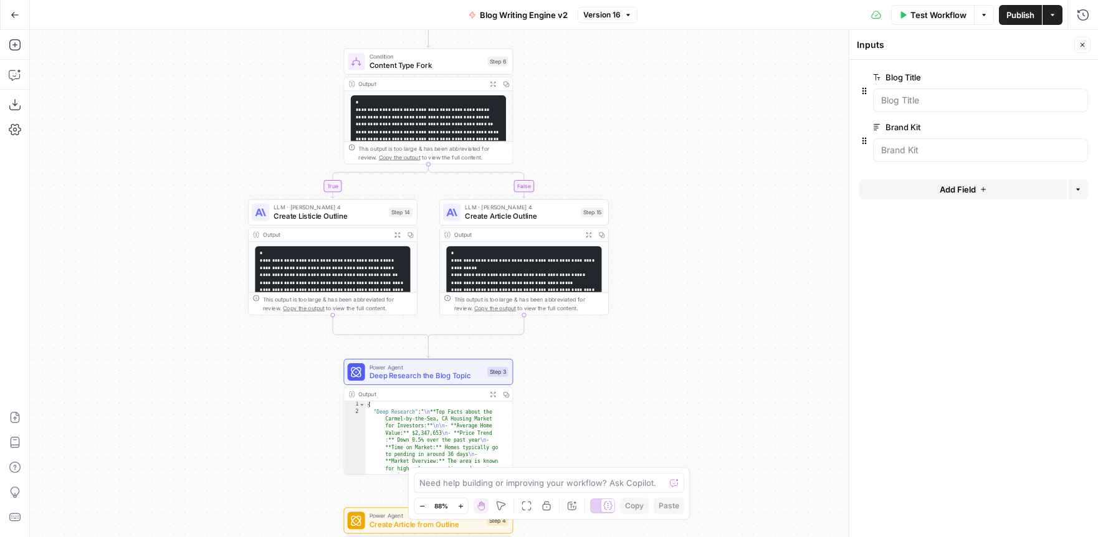
click at [410, 64] on span "Content Type Fork" at bounding box center [425, 65] width 113 height 11
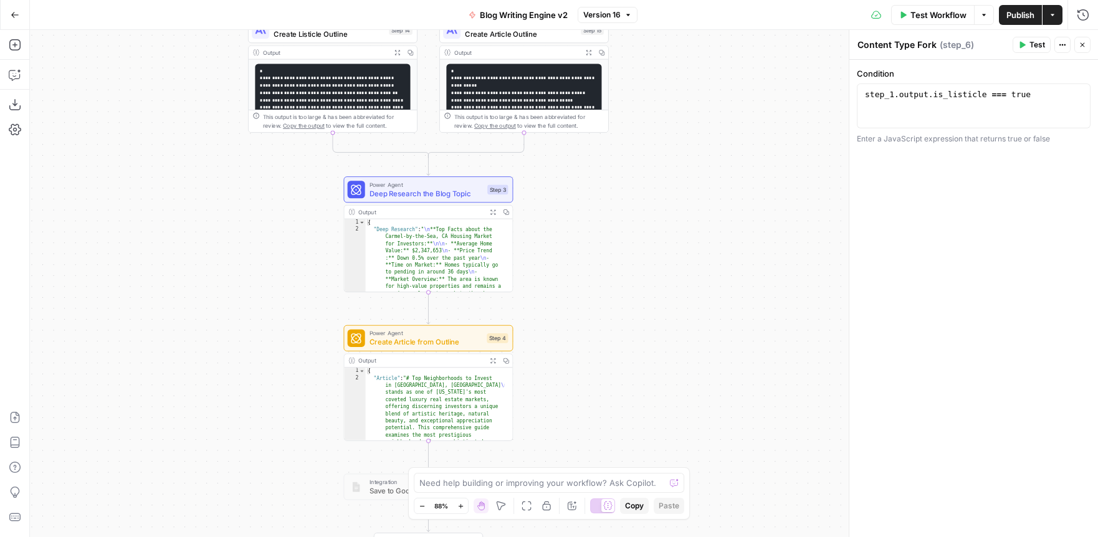
click at [440, 192] on span "Deep Research the Blog Topic" at bounding box center [425, 193] width 113 height 11
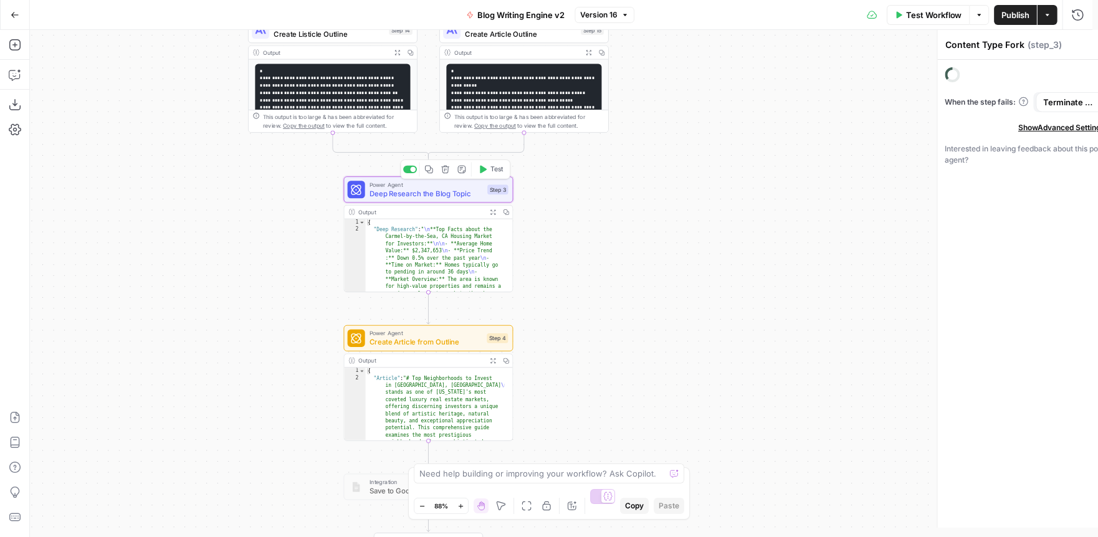
type textarea "Deep Research the Blog Topic"
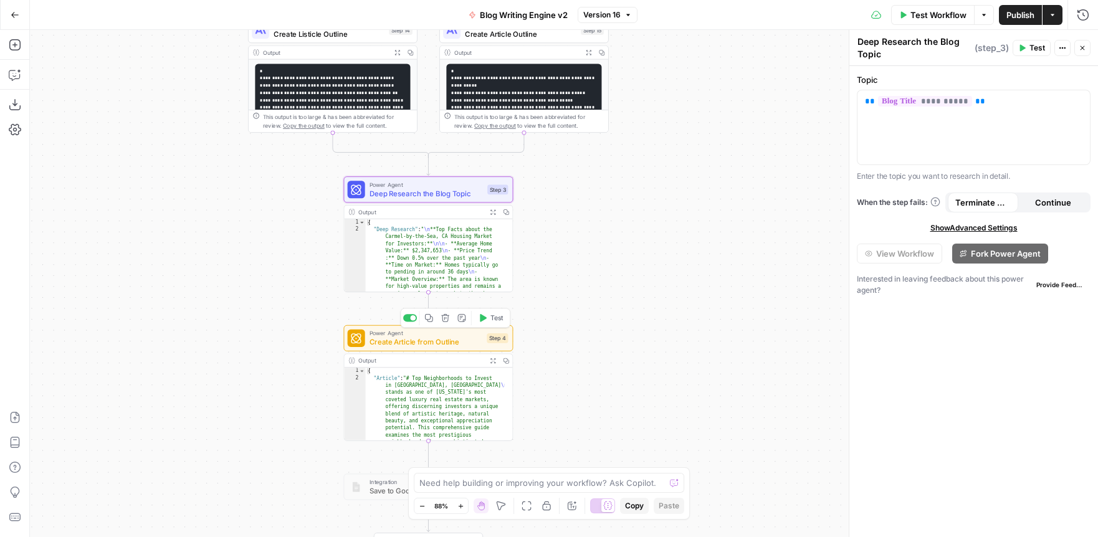
click at [409, 342] on span "Create Article from Outline" at bounding box center [425, 341] width 113 height 11
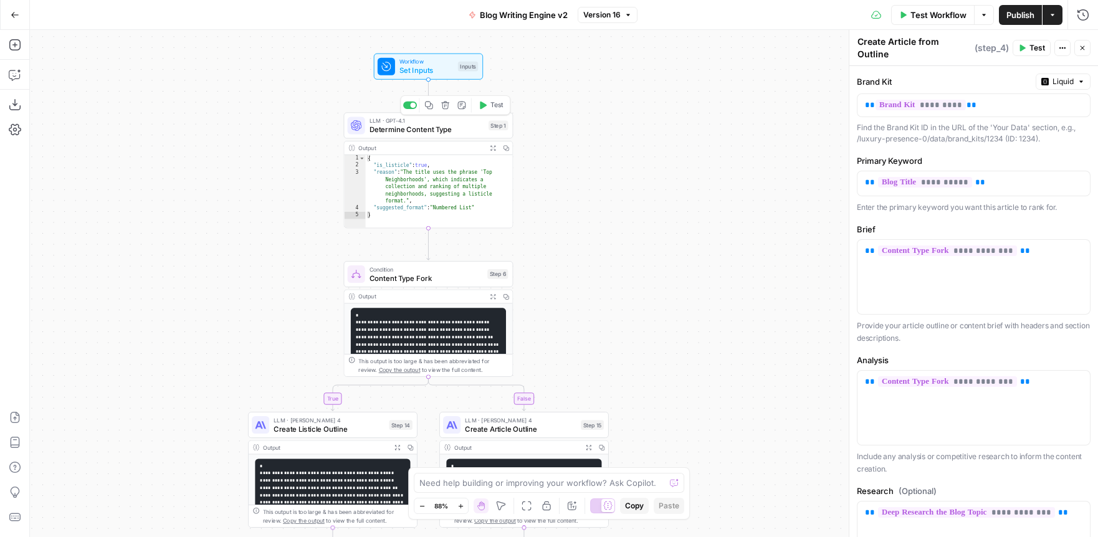
click at [428, 133] on span "Determine Content Type" at bounding box center [426, 129] width 115 height 11
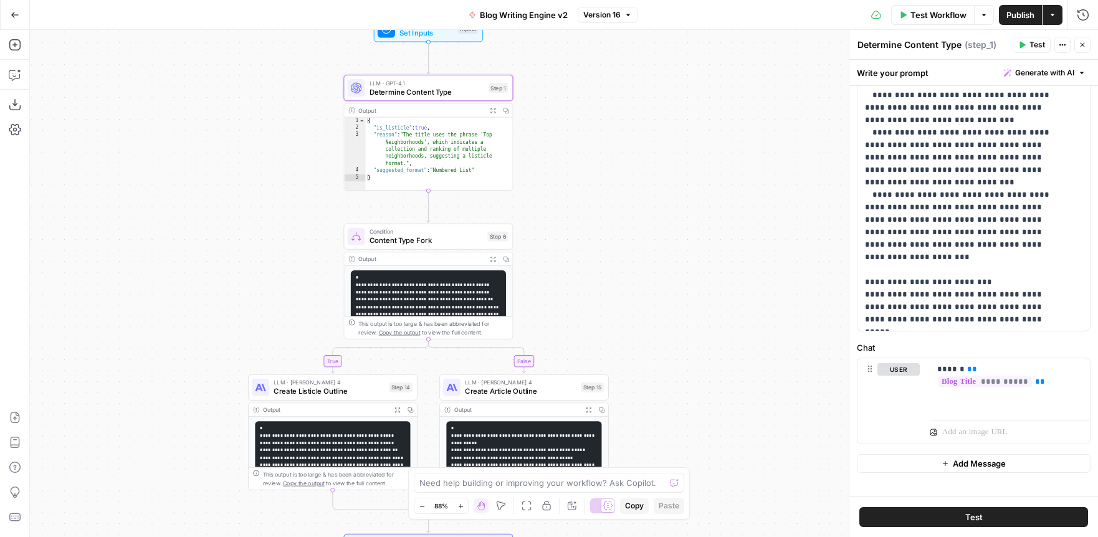
scroll to position [335, 0]
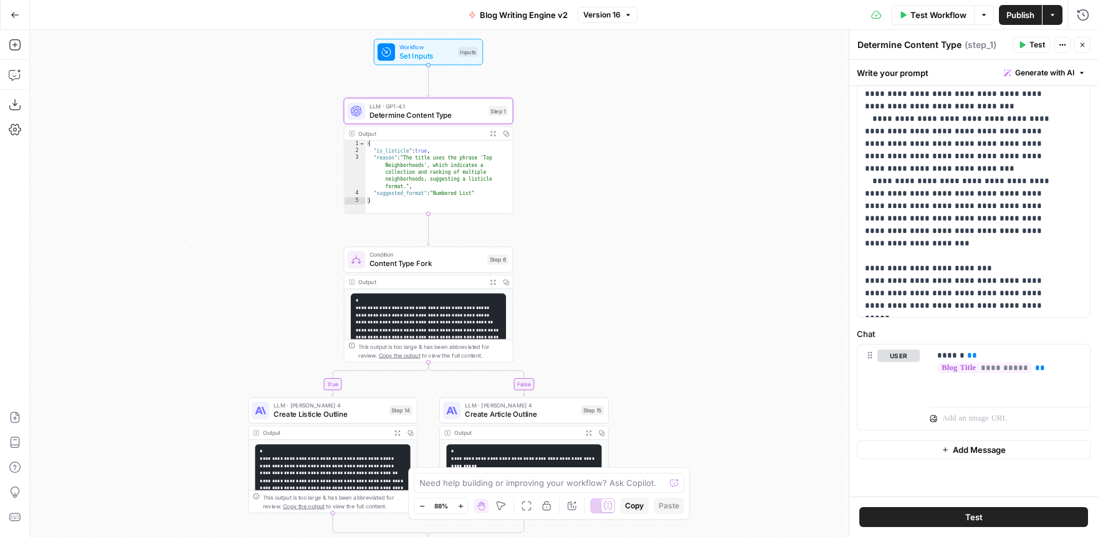
click at [508, 283] on icon "button" at bounding box center [506, 282] width 6 height 6
click at [419, 262] on span "Content Type Fork" at bounding box center [425, 263] width 113 height 11
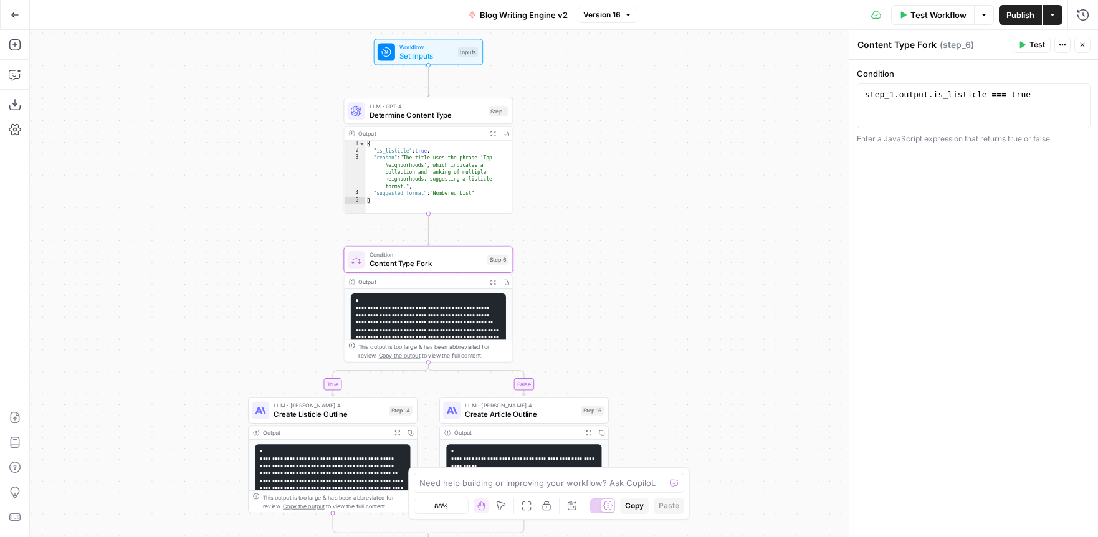
scroll to position [2, 0]
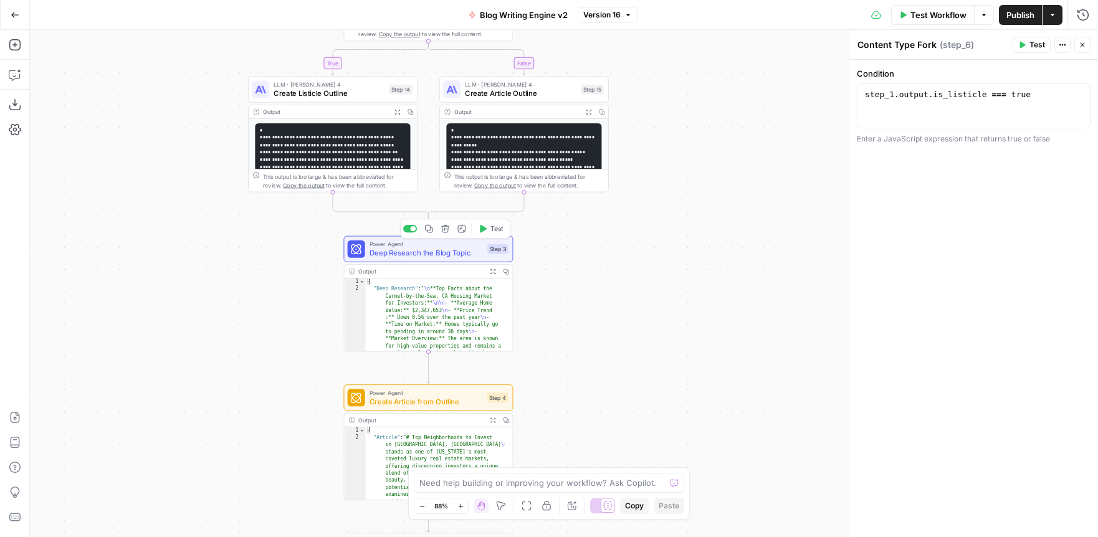
click at [414, 256] on span "Deep Research the Blog Topic" at bounding box center [425, 252] width 113 height 11
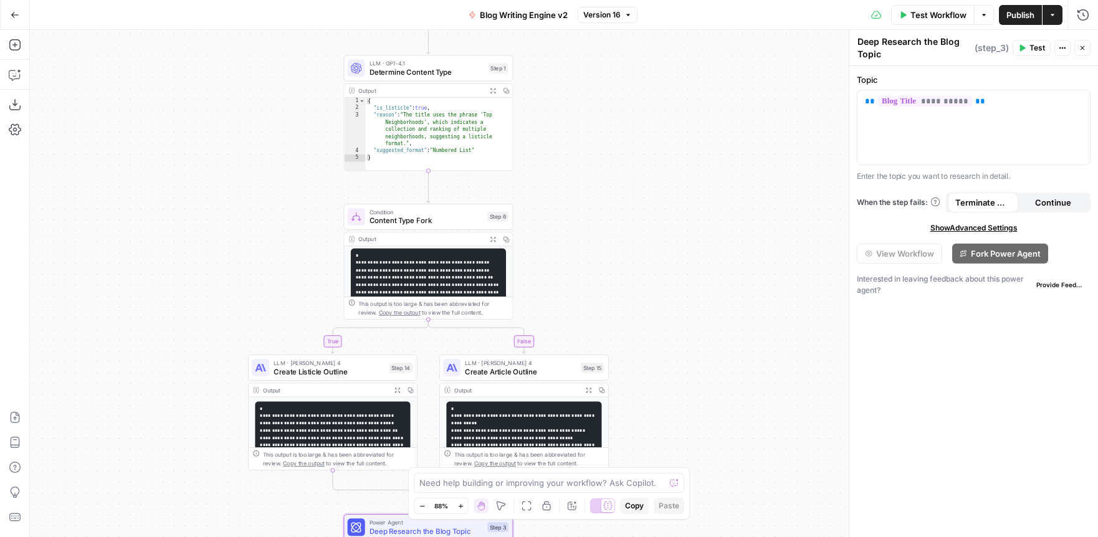
click at [442, 75] on span "Determine Content Type" at bounding box center [426, 72] width 115 height 11
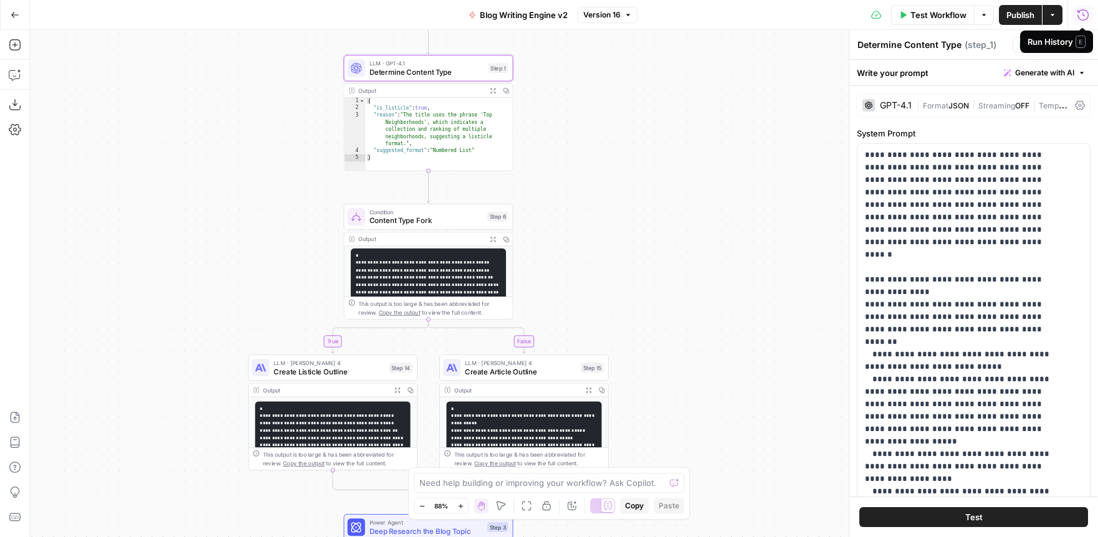
click at [1085, 18] on icon "button" at bounding box center [1082, 15] width 12 height 12
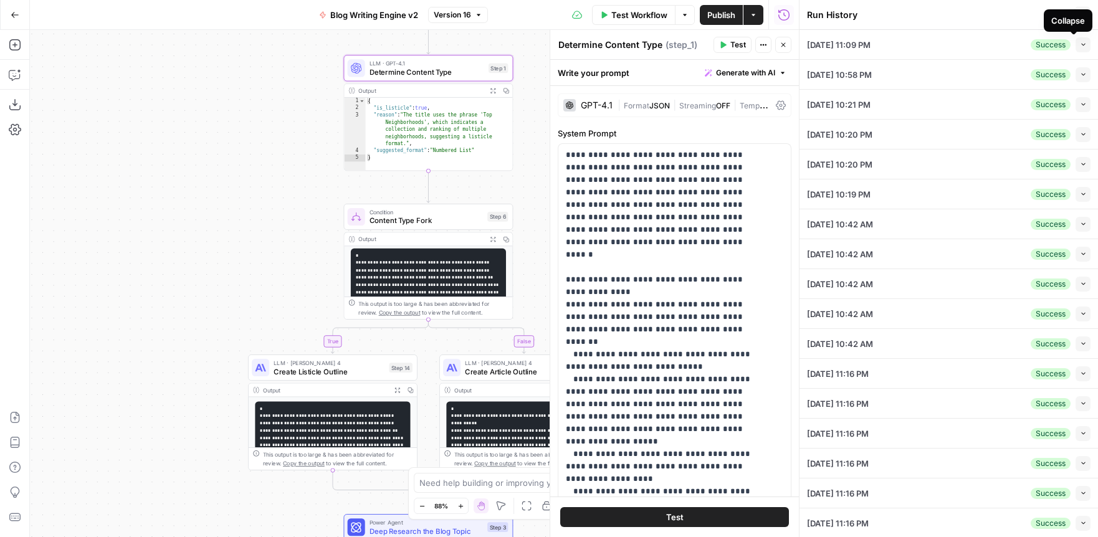
click at [1080, 45] on icon "button" at bounding box center [1083, 44] width 7 height 7
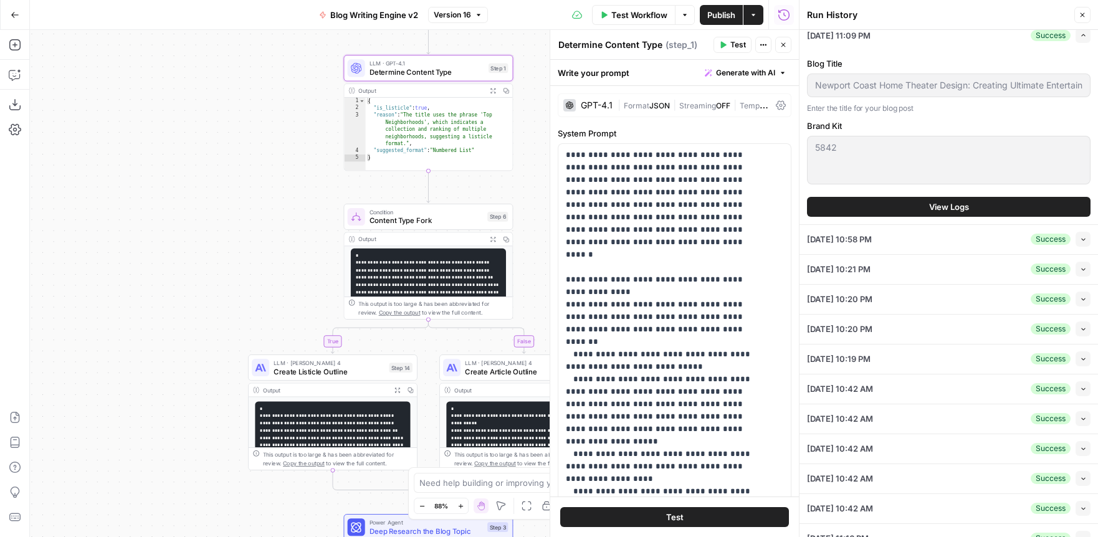
scroll to position [66, 0]
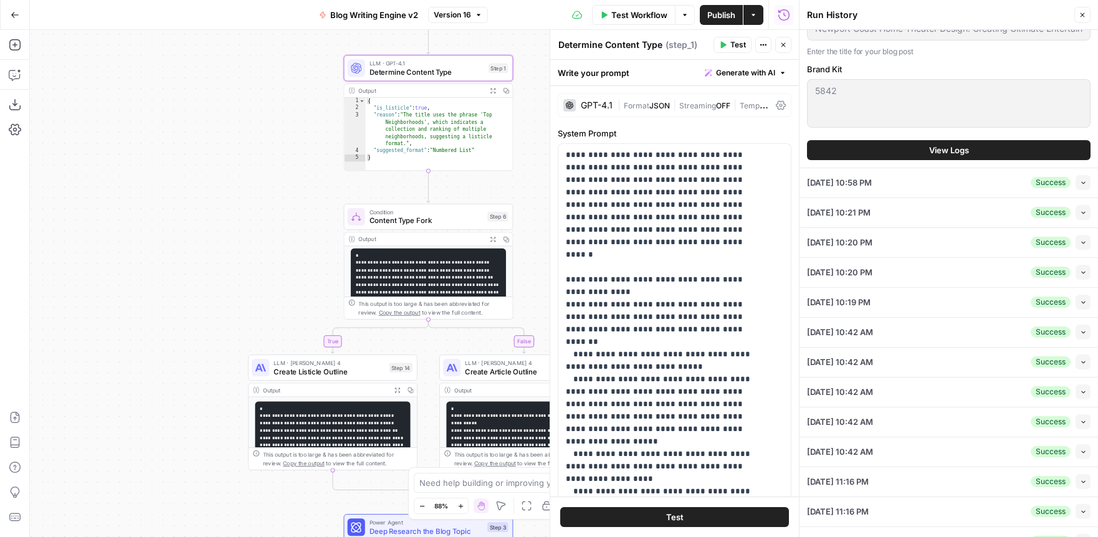
click at [957, 151] on span "View Logs" at bounding box center [949, 150] width 40 height 12
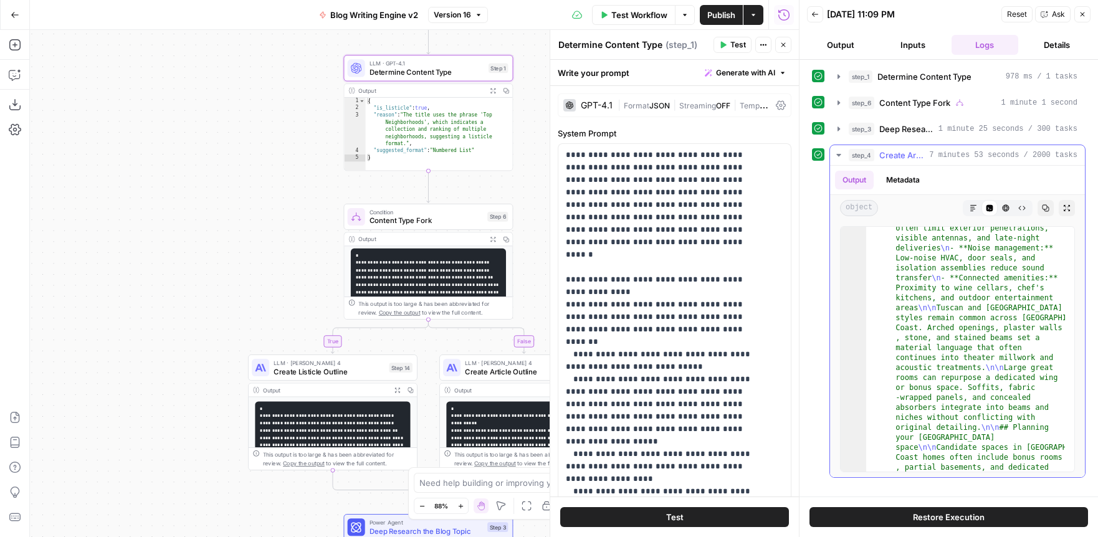
scroll to position [278, 0]
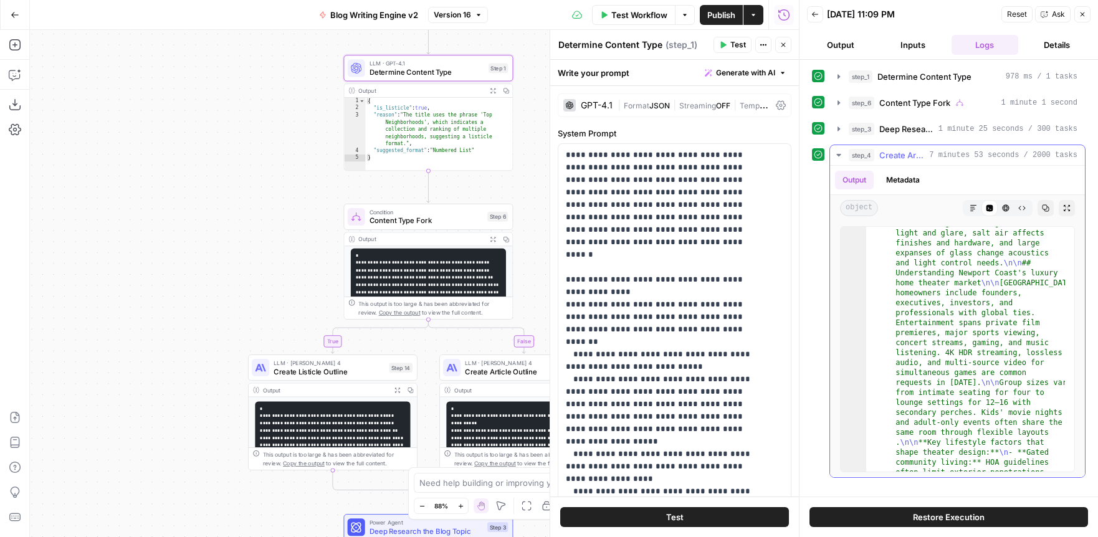
click at [834, 154] on icon "button" at bounding box center [838, 155] width 10 height 10
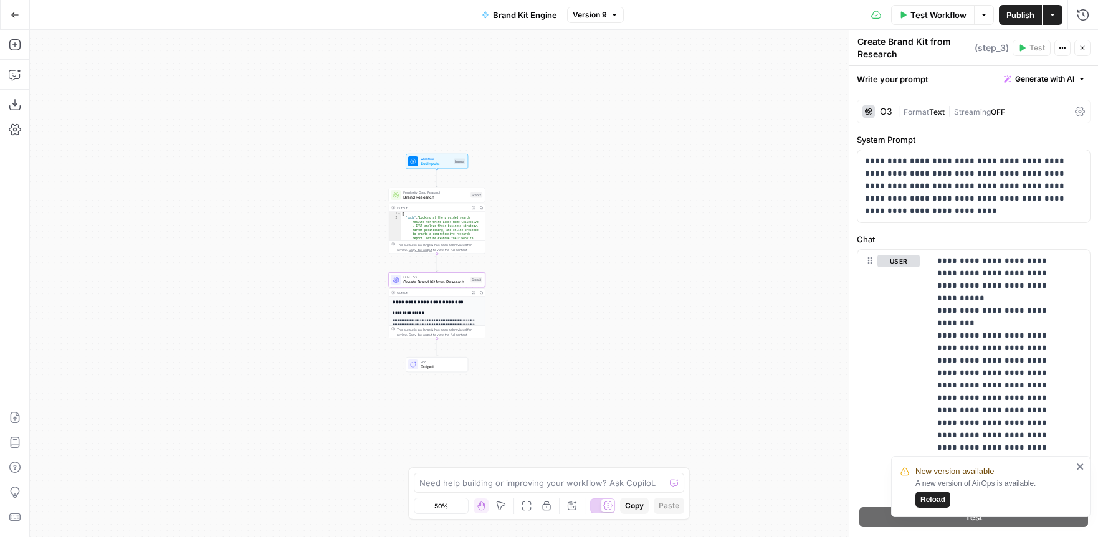
scroll to position [11, 0]
click at [16, 15] on icon "button" at bounding box center [15, 15] width 9 height 9
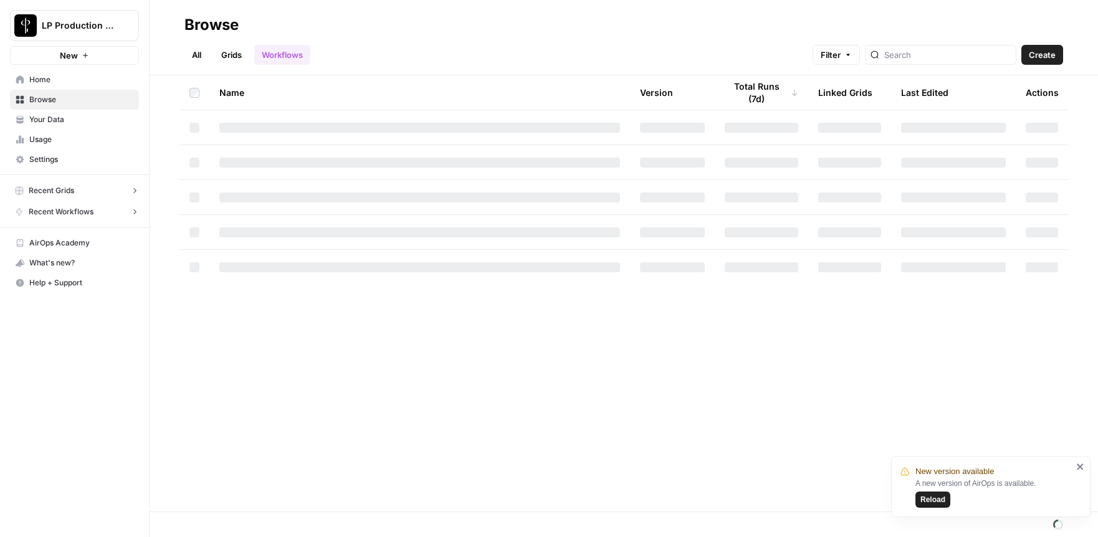
click at [42, 141] on span "Usage" at bounding box center [81, 139] width 104 height 11
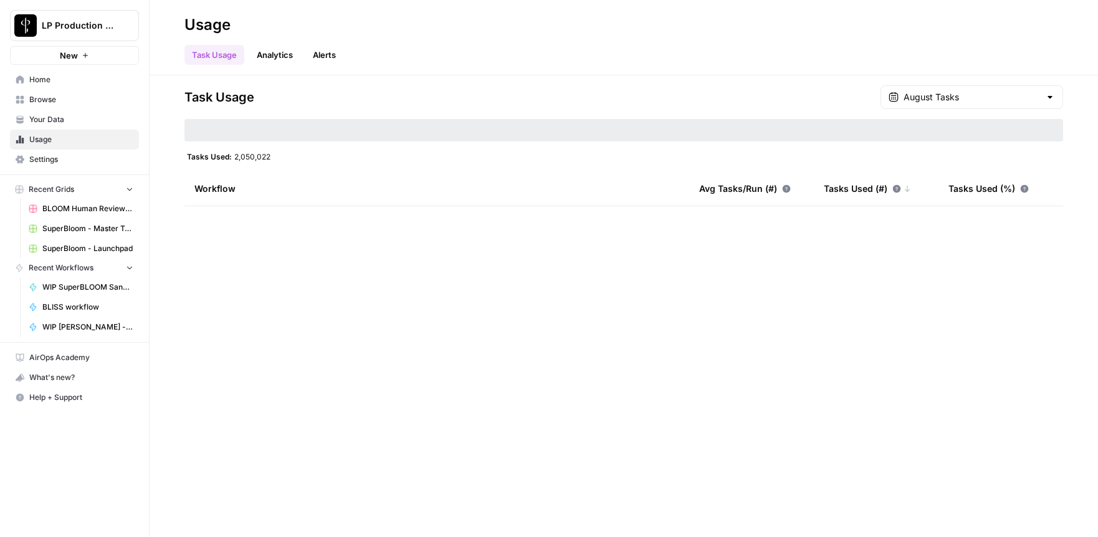
click at [272, 59] on link "Analytics" at bounding box center [274, 55] width 51 height 20
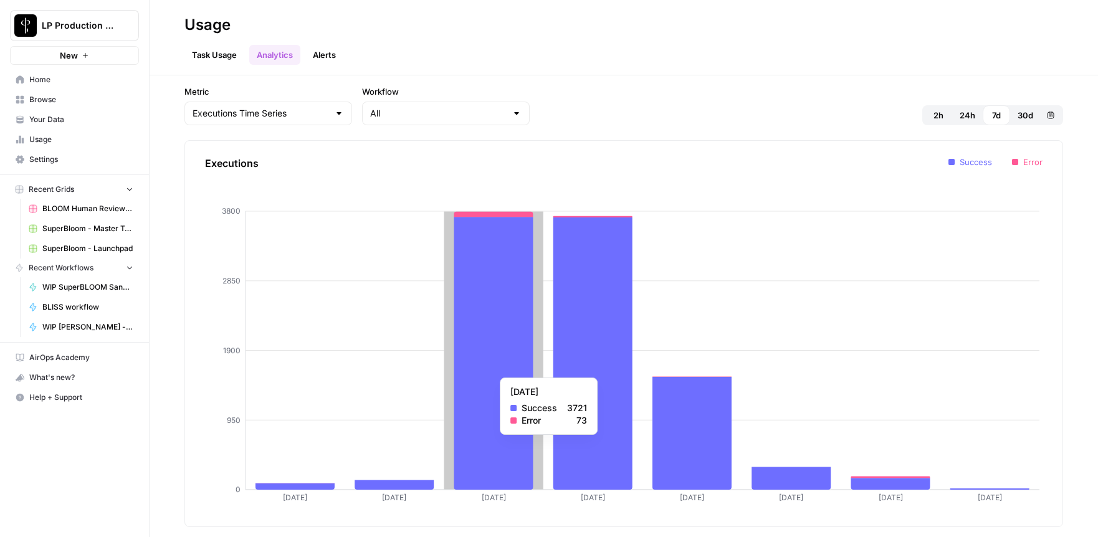
click at [485, 441] on icon at bounding box center [493, 353] width 79 height 273
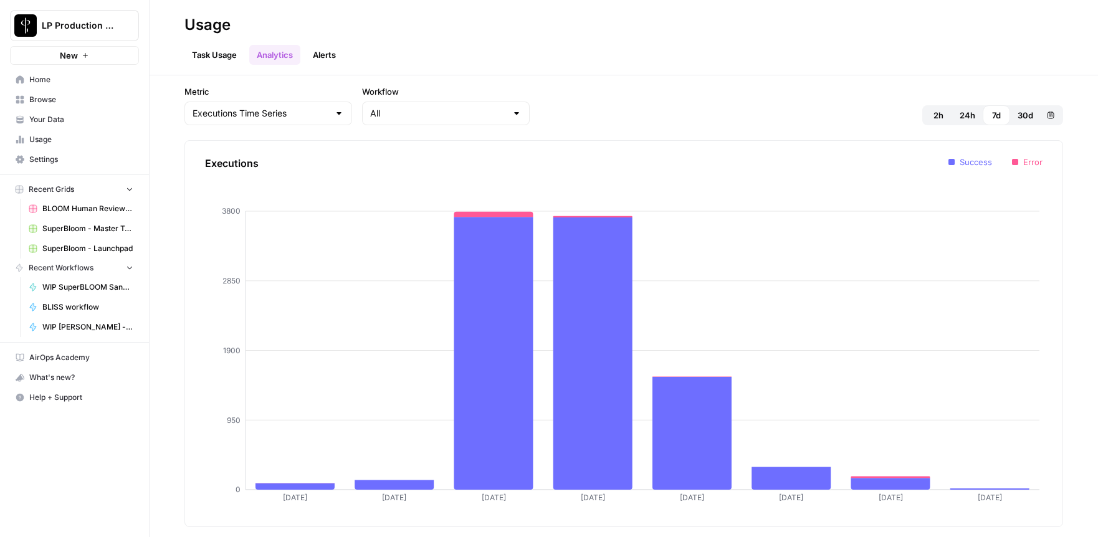
click at [226, 57] on link "Task Usage" at bounding box center [214, 55] width 60 height 20
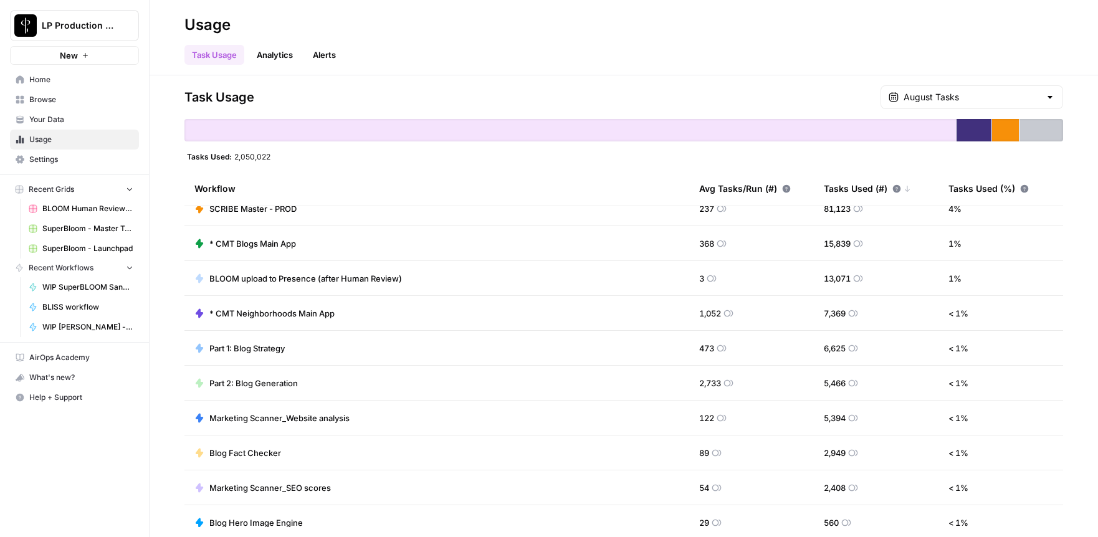
scroll to position [307, 0]
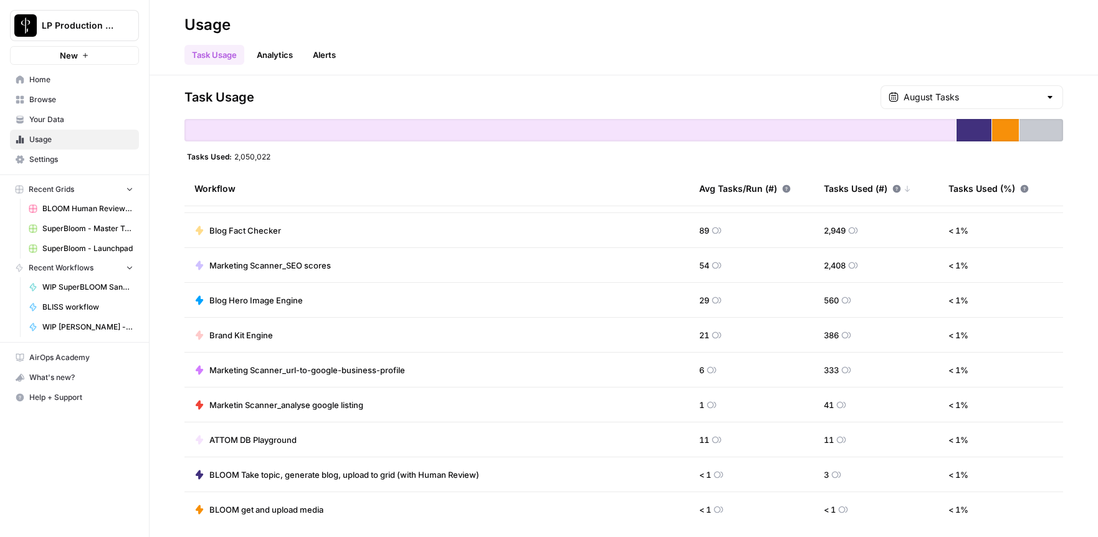
click at [272, 63] on link "Analytics" at bounding box center [274, 55] width 51 height 20
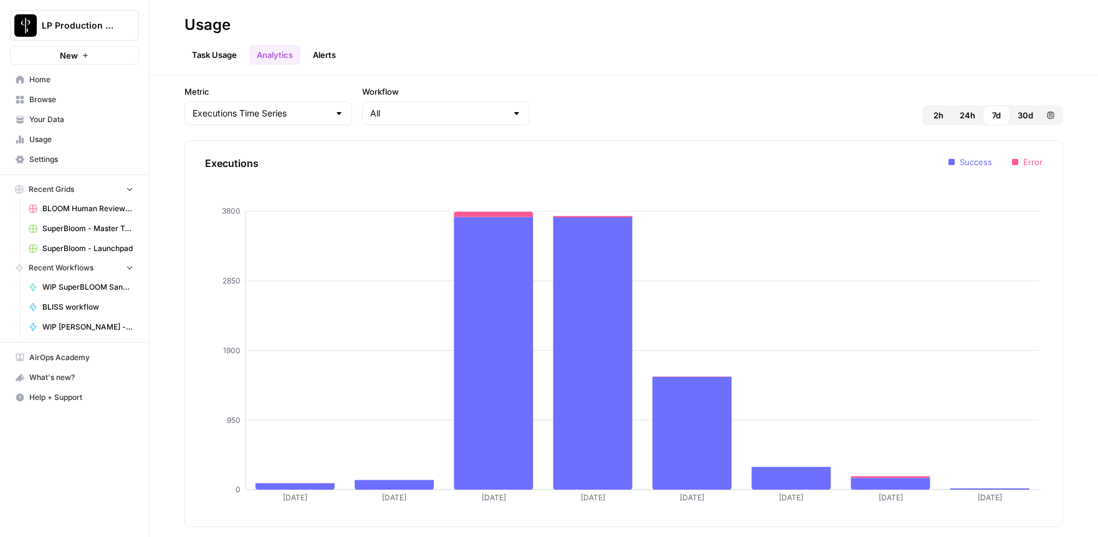
click at [328, 54] on link "Alerts" at bounding box center [324, 55] width 38 height 20
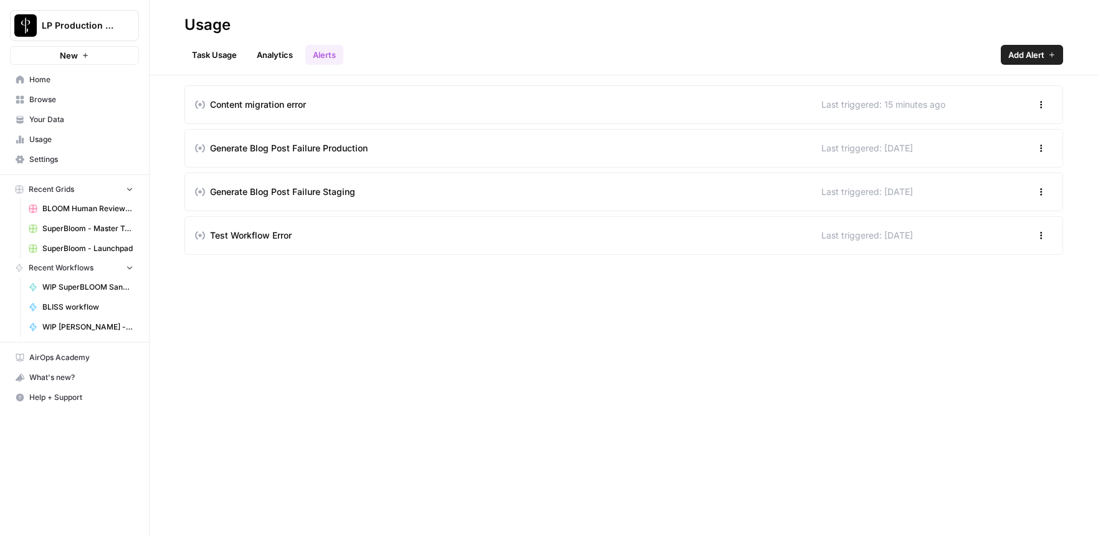
click at [222, 56] on link "Task Usage" at bounding box center [214, 55] width 60 height 20
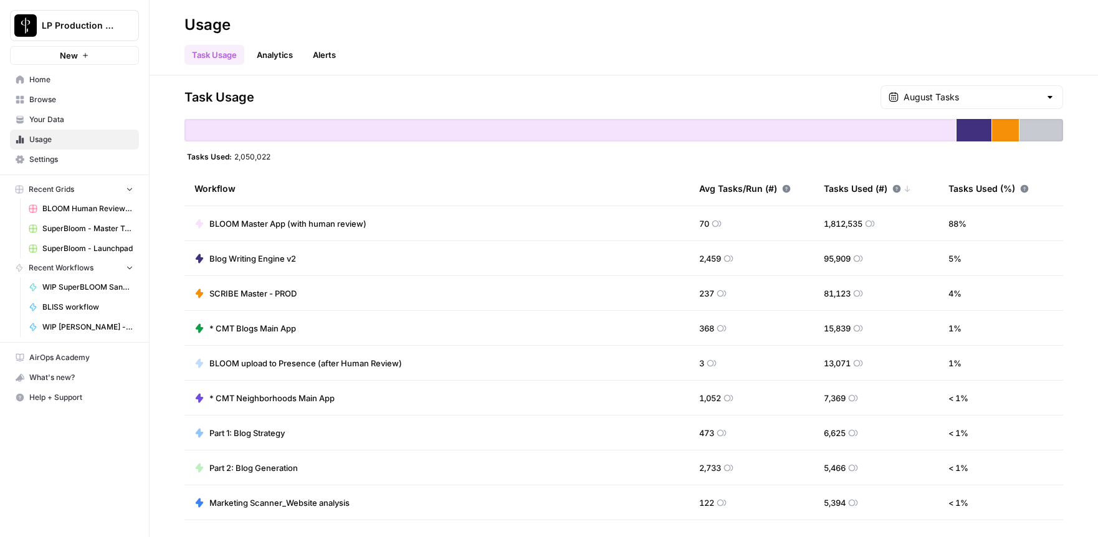
click at [272, 54] on link "Analytics" at bounding box center [274, 55] width 51 height 20
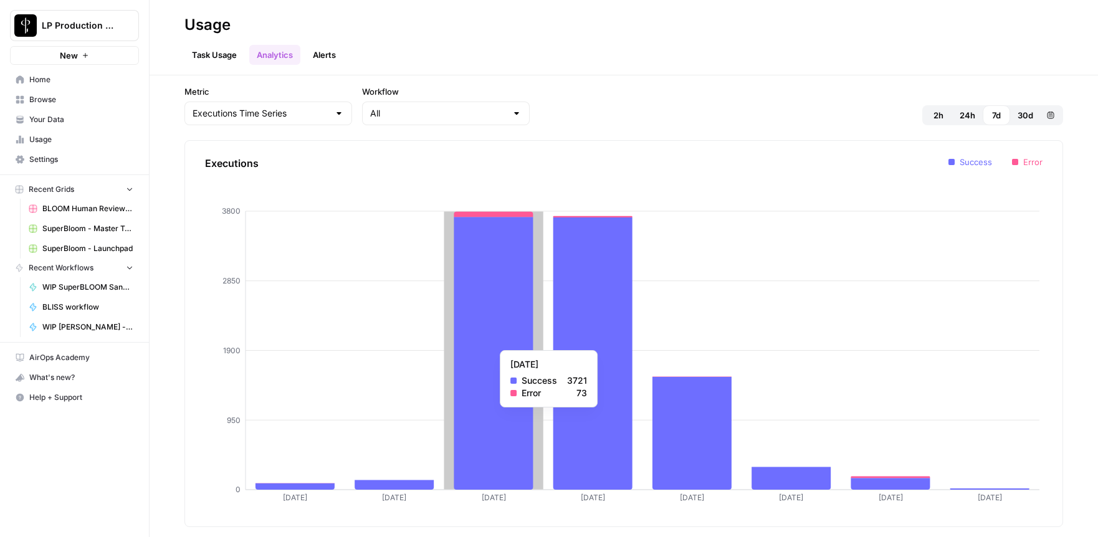
click at [498, 344] on icon at bounding box center [493, 353] width 79 height 273
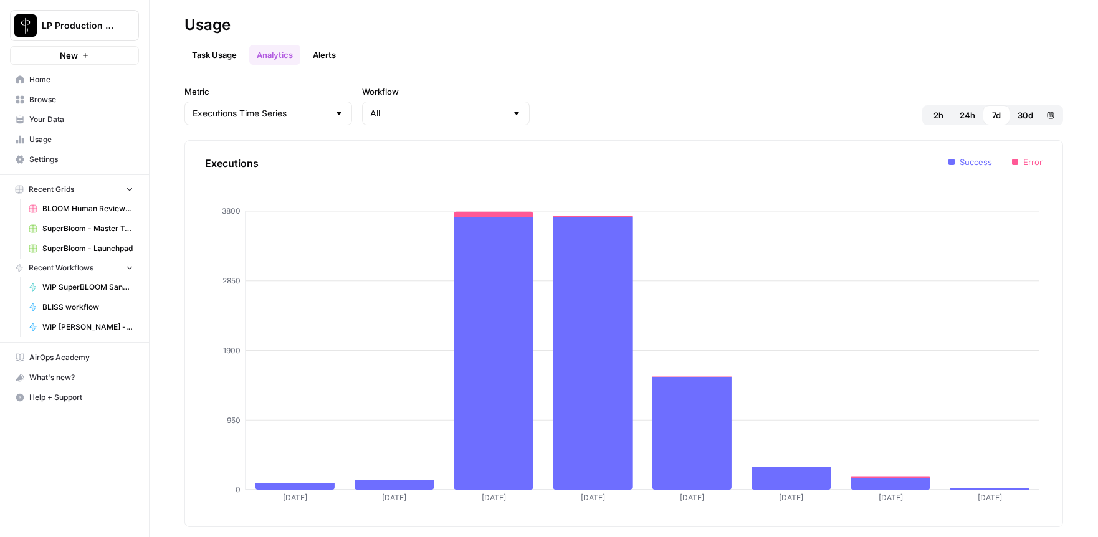
click at [44, 120] on span "Your Data" at bounding box center [81, 119] width 104 height 11
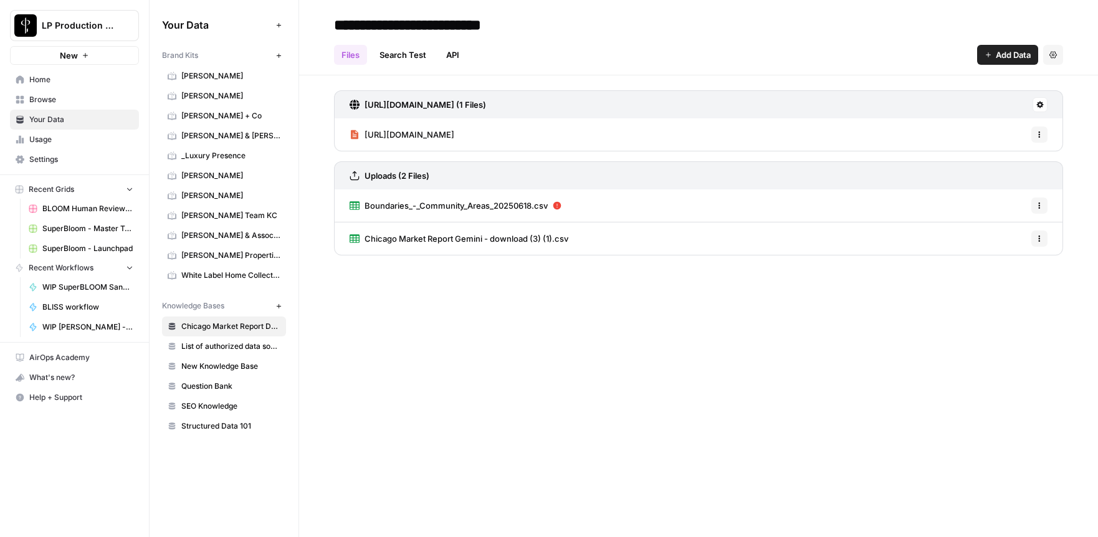
click at [36, 143] on span "Usage" at bounding box center [81, 139] width 104 height 11
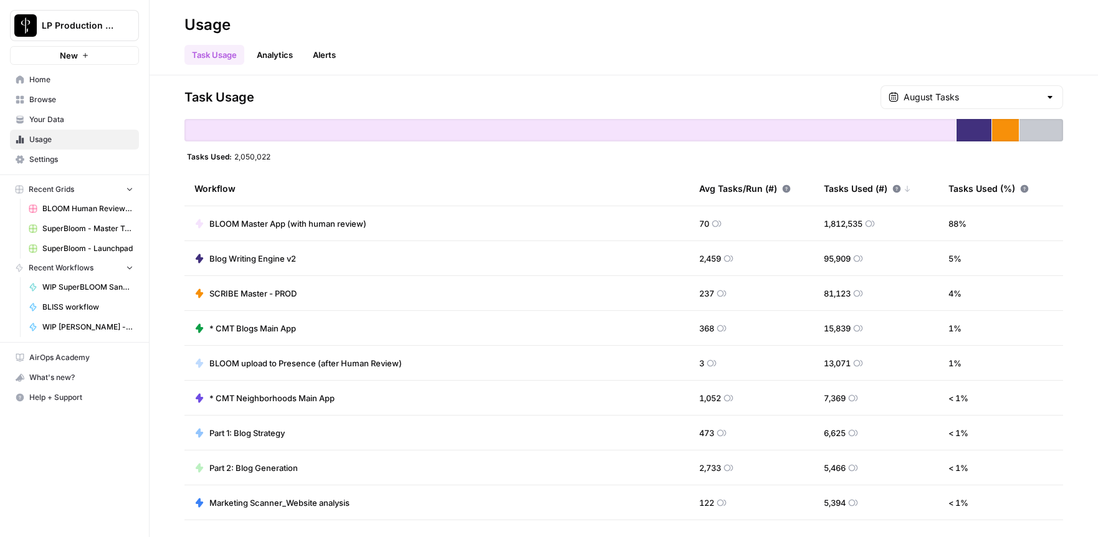
click at [252, 224] on span "BLOOM Master App (with human review)" at bounding box center [287, 223] width 157 height 12
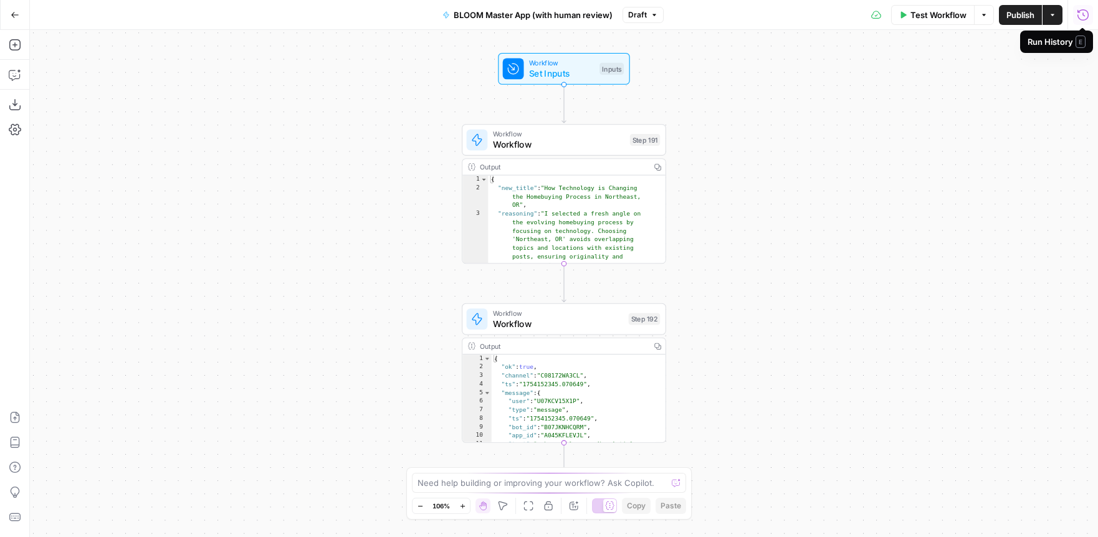
click at [1080, 14] on icon "button" at bounding box center [1082, 15] width 12 height 12
